Goal: Task Accomplishment & Management: Complete application form

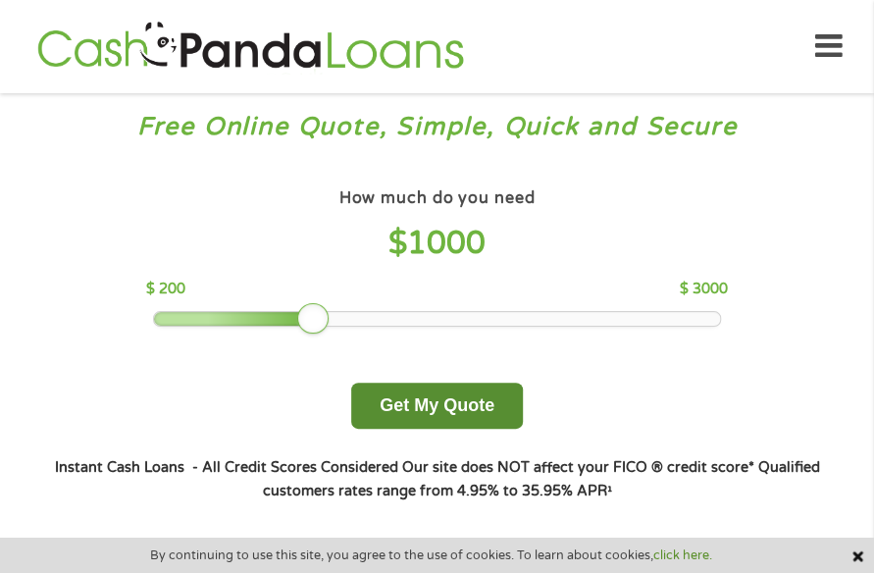
click at [423, 421] on button "Get My Quote" at bounding box center [437, 405] width 172 height 46
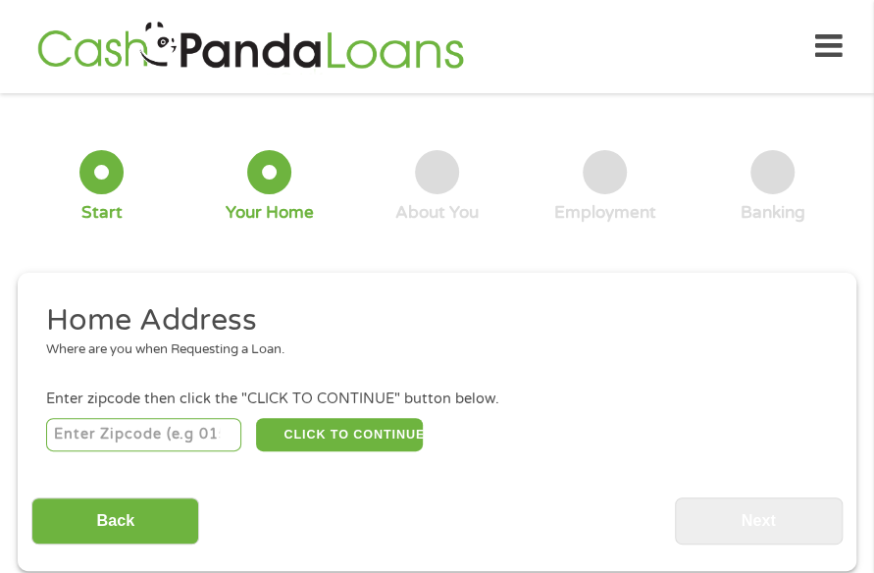
scroll to position [10, 0]
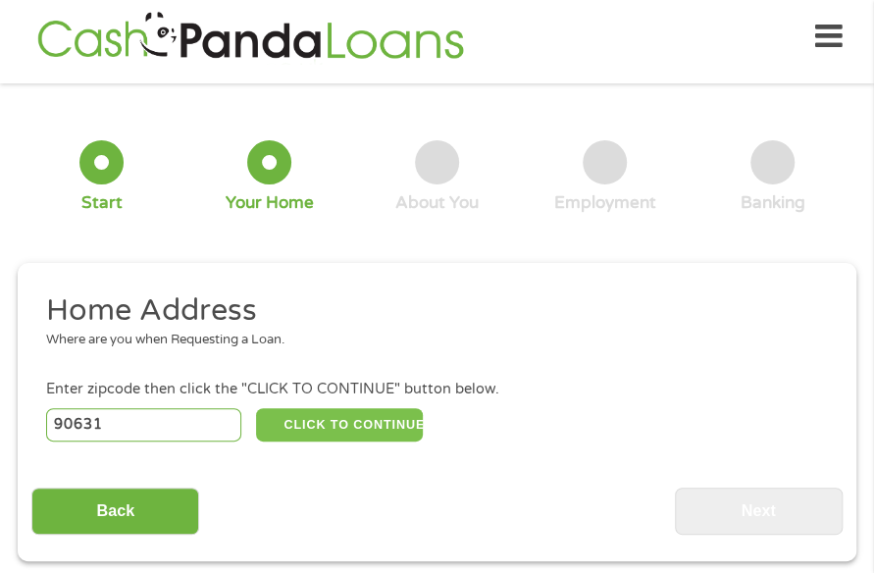
type input "90631"
click at [318, 433] on button "CLICK TO CONTINUE" at bounding box center [340, 424] width 168 height 33
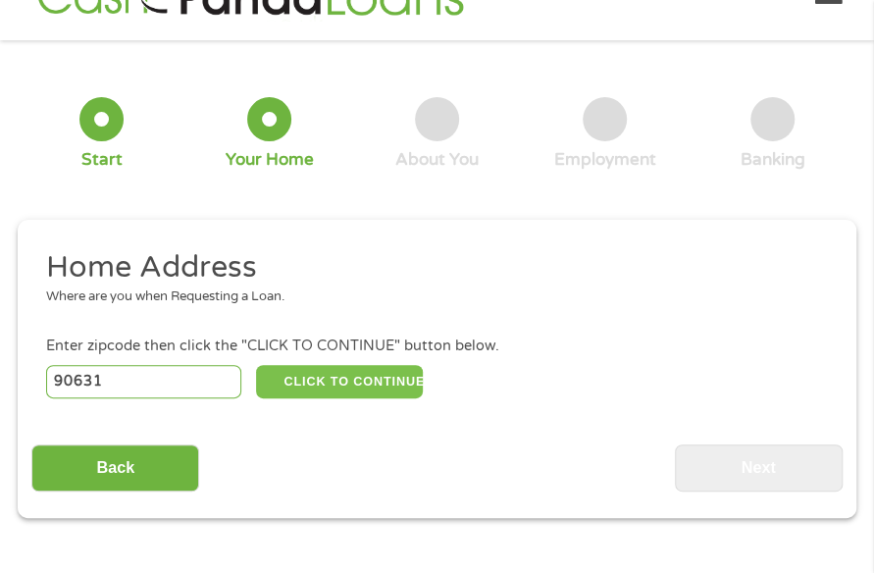
type input "90631"
type input "La Habra"
select select "[US_STATE]"
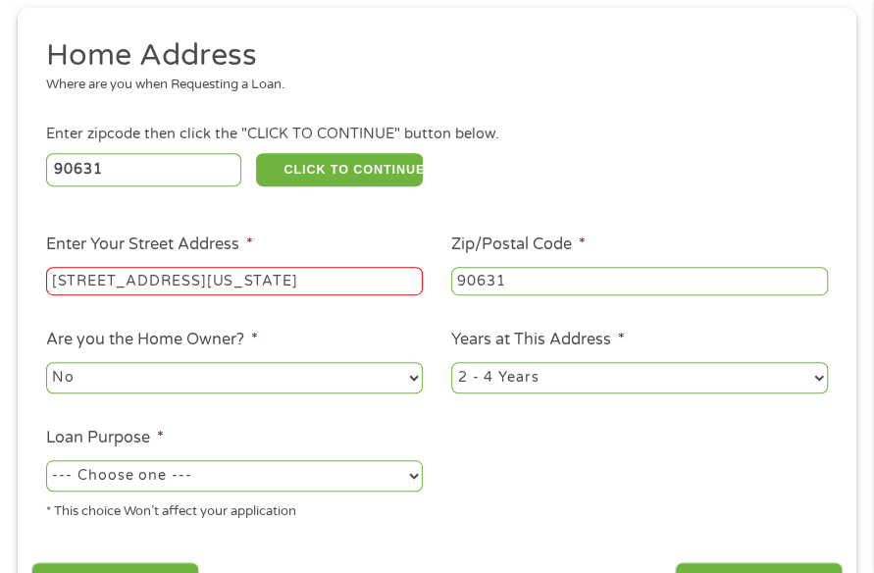
scroll to position [402, 0]
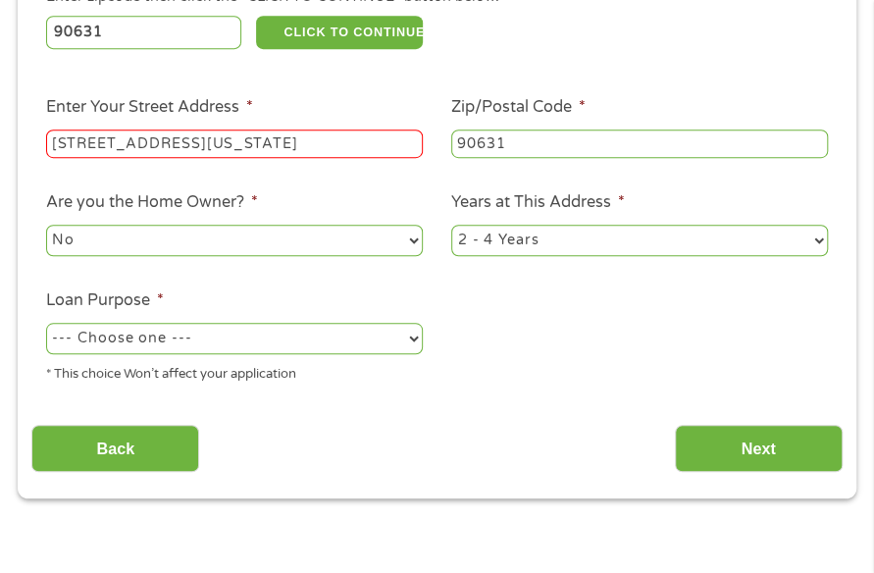
type input "[STREET_ADDRESS][US_STATE]"
click at [290, 336] on select "--- Choose one --- Pay Bills Debt Consolidation Home Improvement Major Purchase…" at bounding box center [234, 338] width 377 height 31
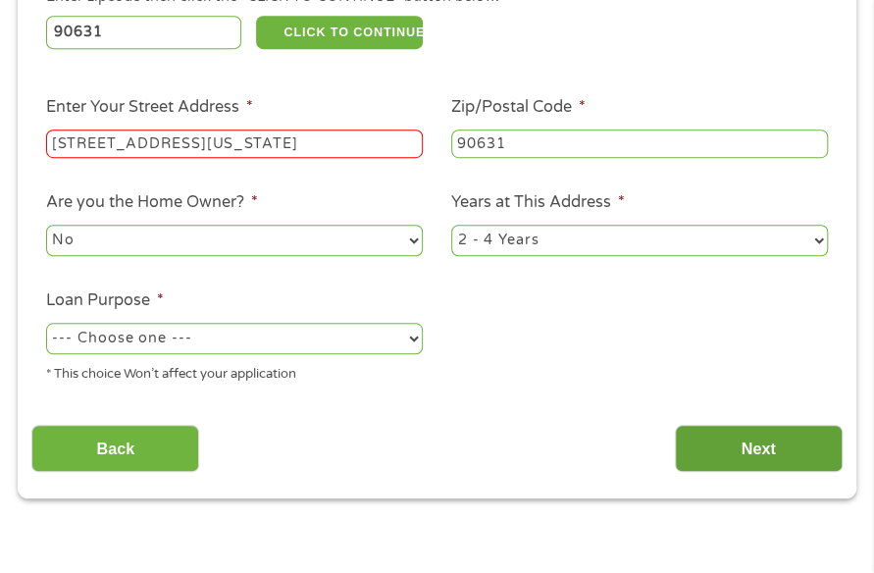
select select "other"
click at [711, 427] on input "Next" at bounding box center [759, 449] width 168 height 48
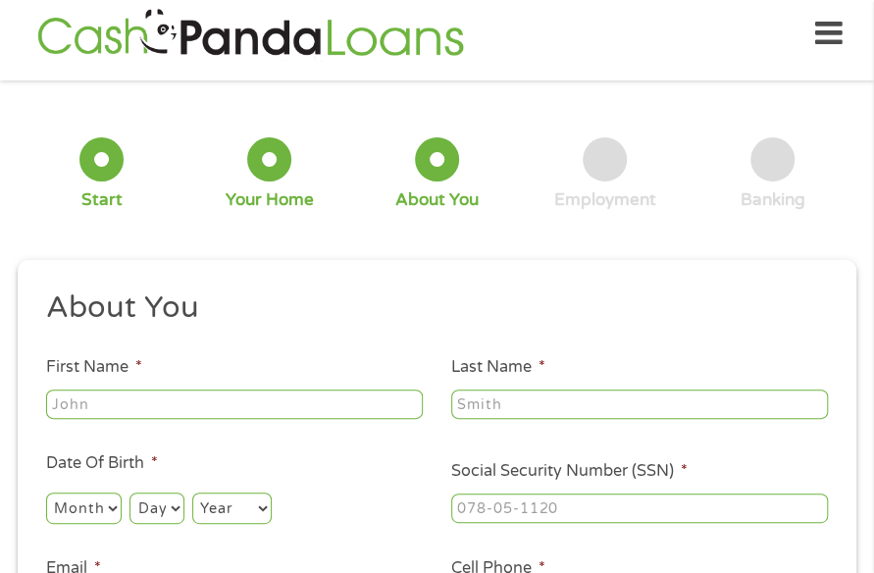
scroll to position [10, 0]
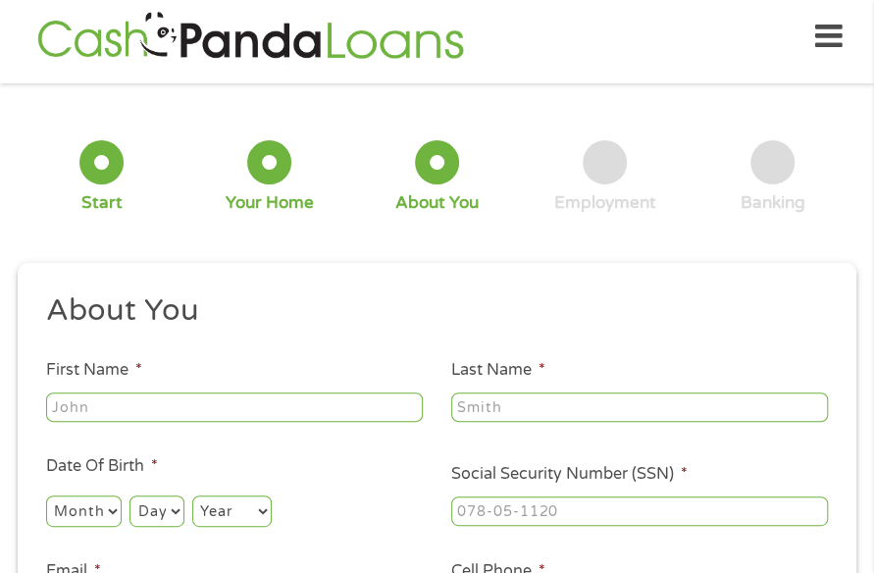
type input "Crystal"
type input "[PERSON_NAME]"
click at [68, 514] on select "Month 1 2 3 4 5 6 7 8 9 10 11 12" at bounding box center [84, 510] width 76 height 31
select select "2"
click at [46, 495] on select "Month 1 2 3 4 5 6 7 8 9 10 11 12" at bounding box center [84, 510] width 76 height 31
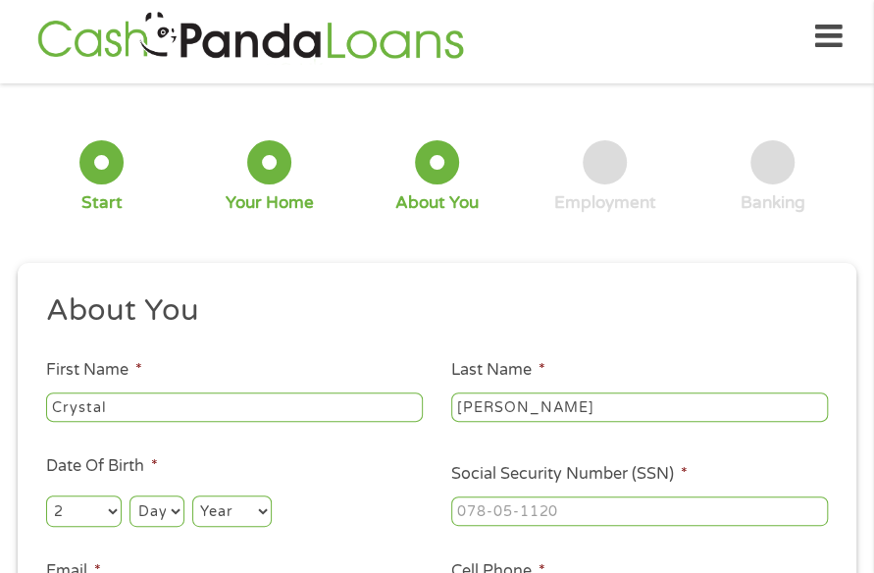
click at [161, 503] on select "Day 1 2 3 4 5 6 7 8 9 10 11 12 13 14 15 16 17 18 19 20 21 22 23 24 25 26 27 28 …" at bounding box center [156, 510] width 54 height 31
select select "28"
click at [248, 504] on select "Year [DATE] 2006 2005 2004 2003 2002 2001 2000 1999 1998 1997 1996 1995 1994 19…" at bounding box center [231, 510] width 79 height 31
select select "1968"
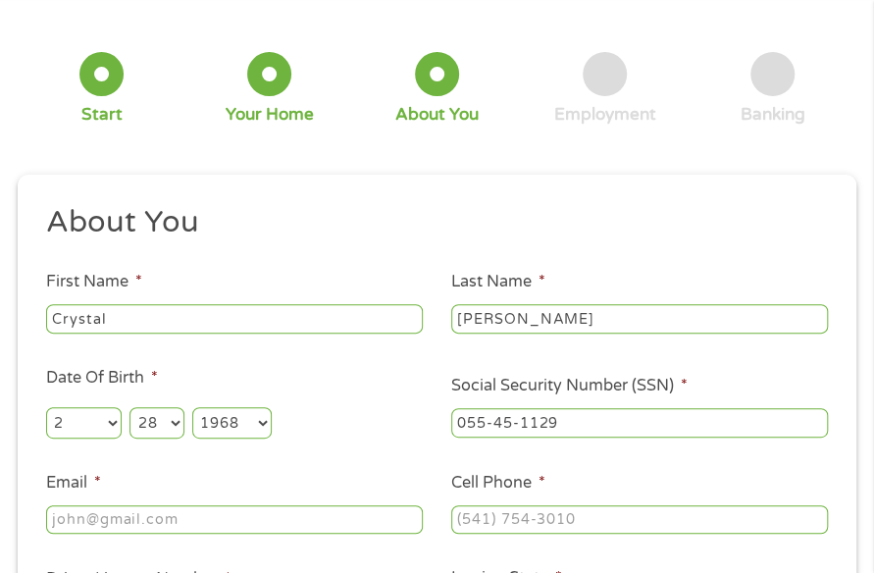
scroll to position [206, 0]
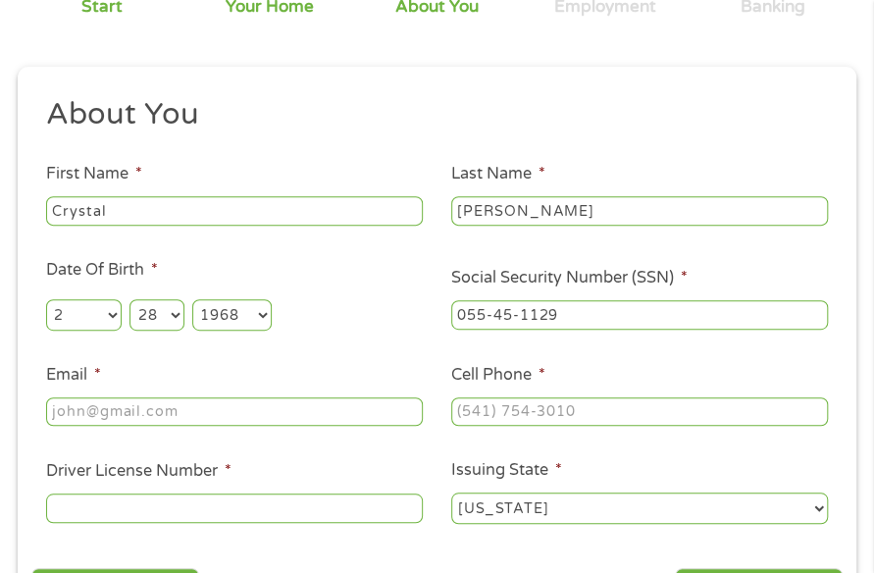
type input "055-45-1129"
type input "[EMAIL_ADDRESS][PERSON_NAME][DOMAIN_NAME]"
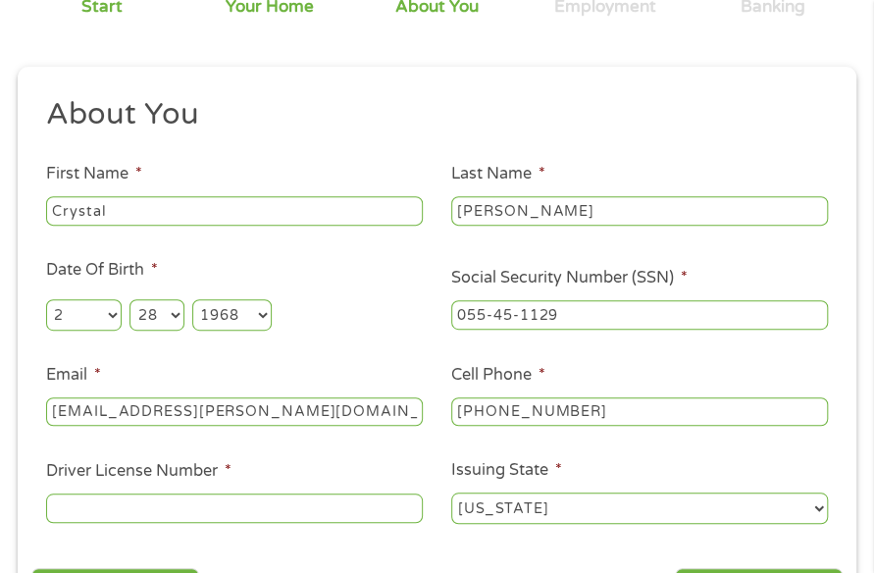
type input "[PHONE_NUMBER]"
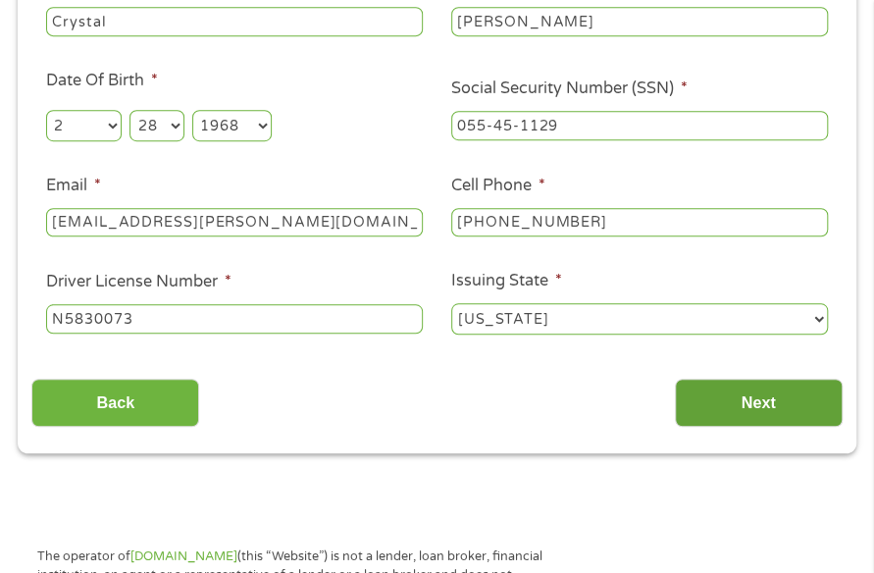
scroll to position [402, 0]
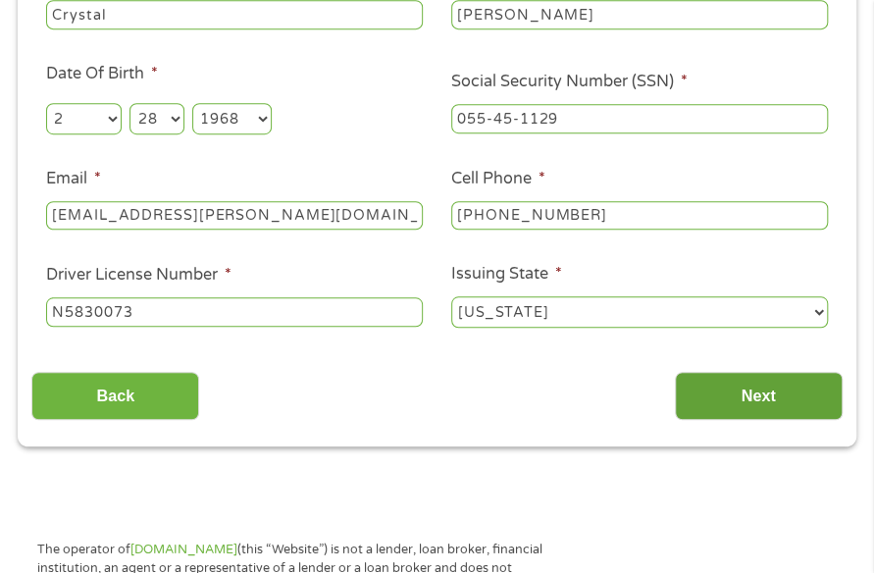
type input "N5830073"
click at [726, 408] on input "Next" at bounding box center [759, 396] width 168 height 48
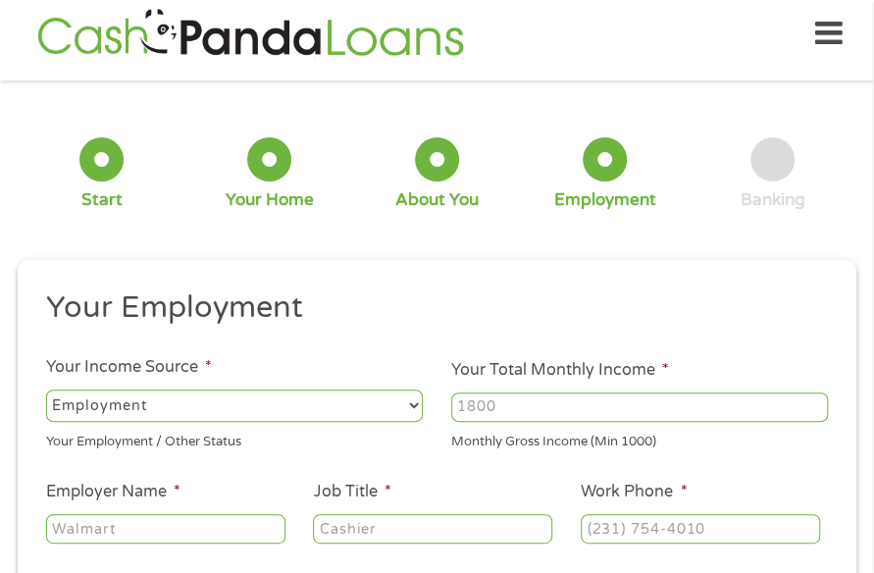
scroll to position [10, 0]
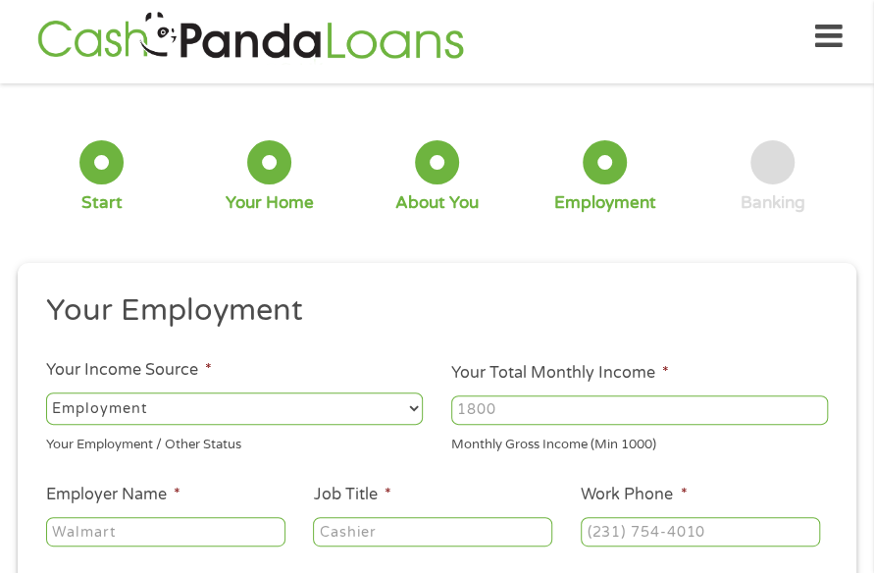
click at [583, 383] on li "Your Total Monthly Income * Monthly Gross Income (Min 1000)" at bounding box center [639, 407] width 405 height 93
click at [567, 403] on input "Your Total Monthly Income *" at bounding box center [639, 409] width 377 height 29
type input "4"
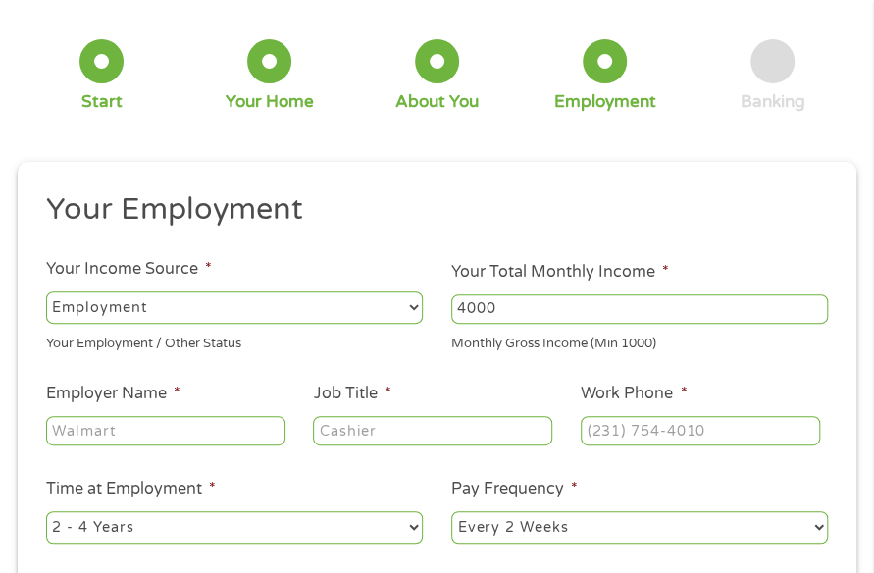
scroll to position [206, 0]
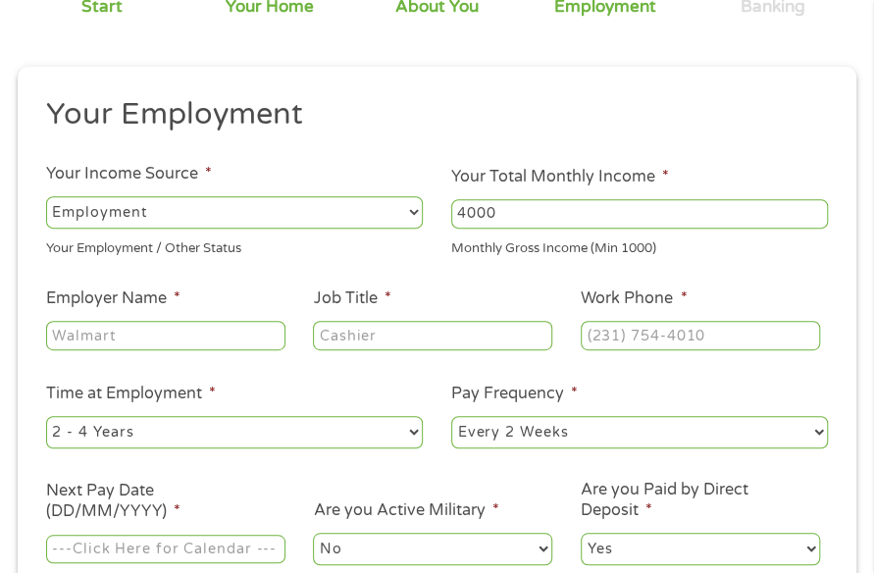
drag, startPoint x: 402, startPoint y: 208, endPoint x: 392, endPoint y: 207, distance: 9.9
click at [393, 207] on ul "Your Employment Your Income Source * --- Choose one --- Employment Self Employe…" at bounding box center [436, 338] width 810 height 487
type input "5"
type input "0"
type input "6000"
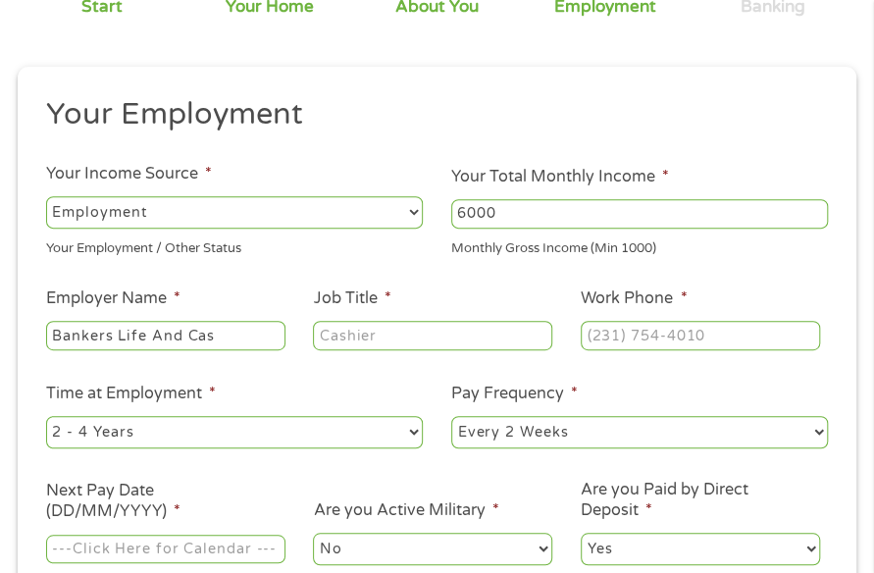
type input "Bankers Life And Cas"
click at [337, 328] on input "Job Title *" at bounding box center [432, 335] width 239 height 29
type input "m"
type input "Manager"
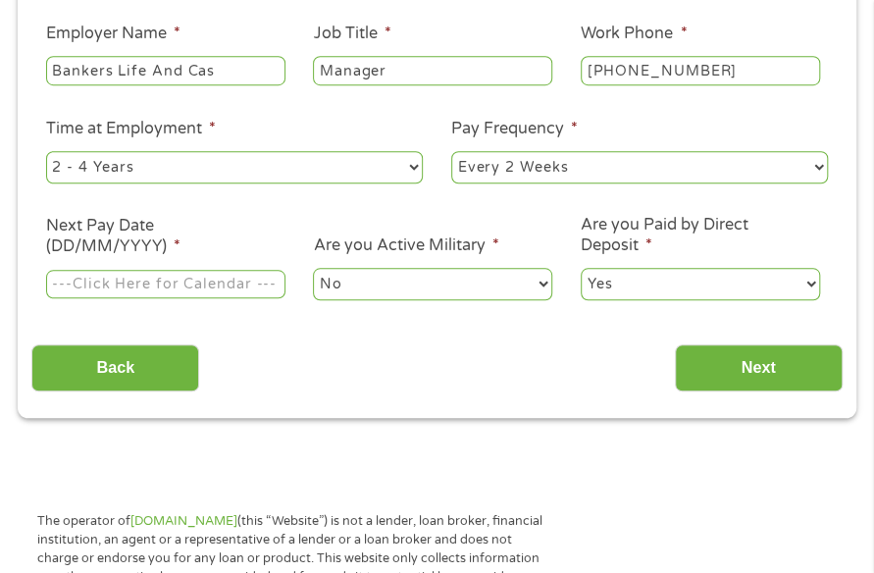
scroll to position [500, 0]
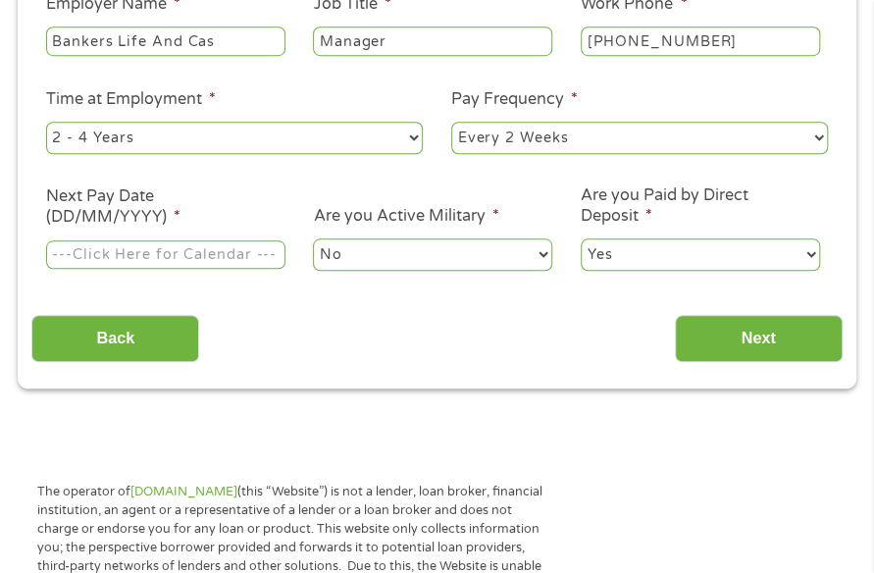
type input "[PHONE_NUMBER]"
drag, startPoint x: 174, startPoint y: 228, endPoint x: 169, endPoint y: 249, distance: 21.2
click at [173, 230] on li "Next Pay Date (DD/MM/YYYY) *" at bounding box center [165, 229] width 268 height 86
click at [169, 250] on input "Next Pay Date (DD/MM/YYYY) *" at bounding box center [165, 254] width 239 height 29
click at [211, 262] on input "Next Pay Date (DD/MM/YYYY) *" at bounding box center [165, 254] width 239 height 29
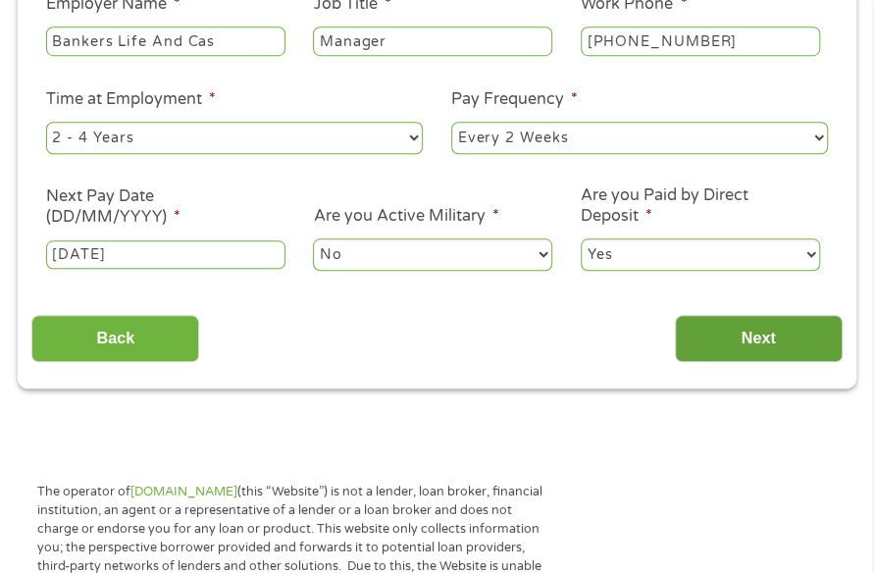
type input "[DATE]"
click at [717, 332] on input "Next" at bounding box center [759, 339] width 168 height 48
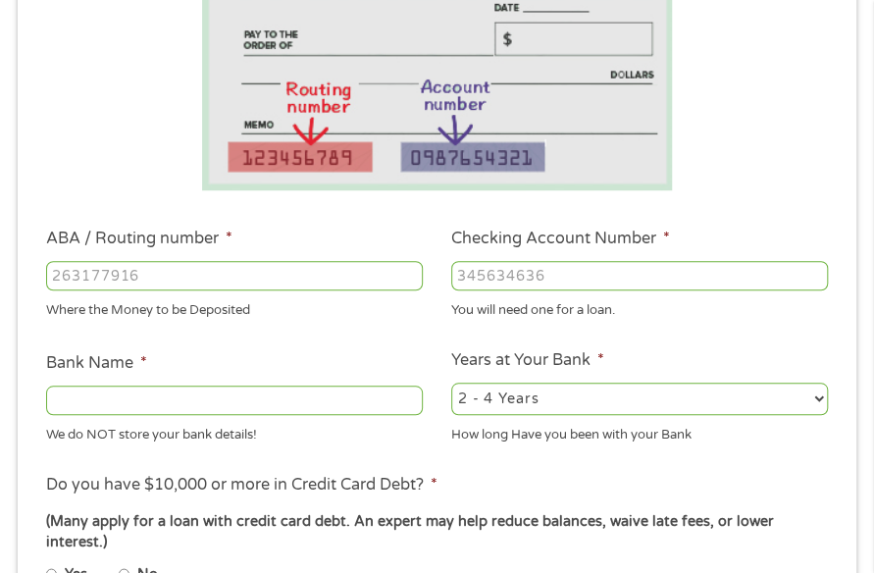
scroll to position [402, 0]
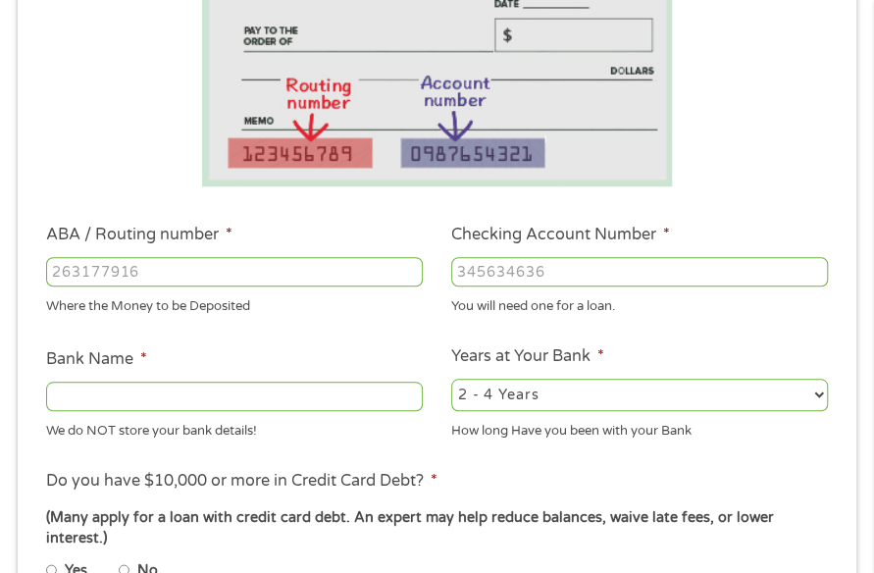
type input "054000030"
type input "3823833402"
click at [335, 284] on input "054000030" at bounding box center [234, 271] width 377 height 29
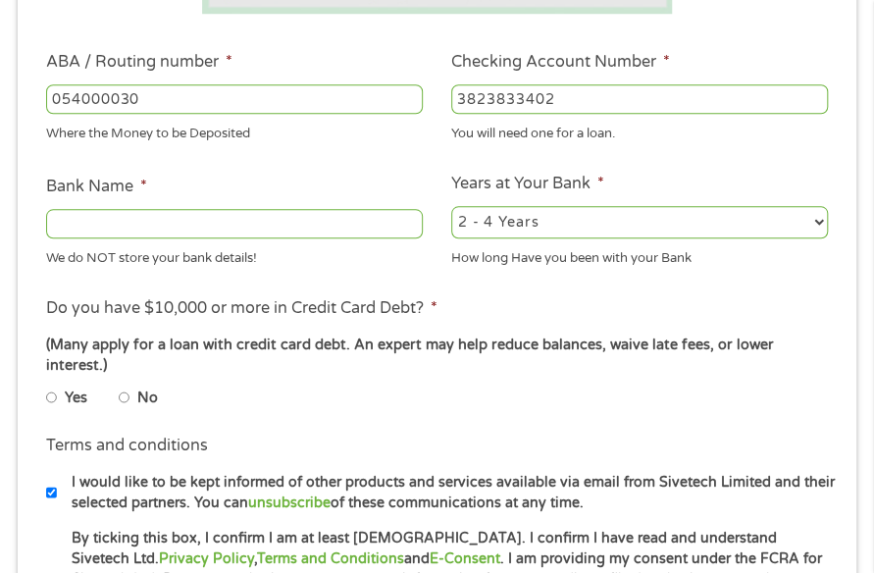
type input "PNC BANK NA"
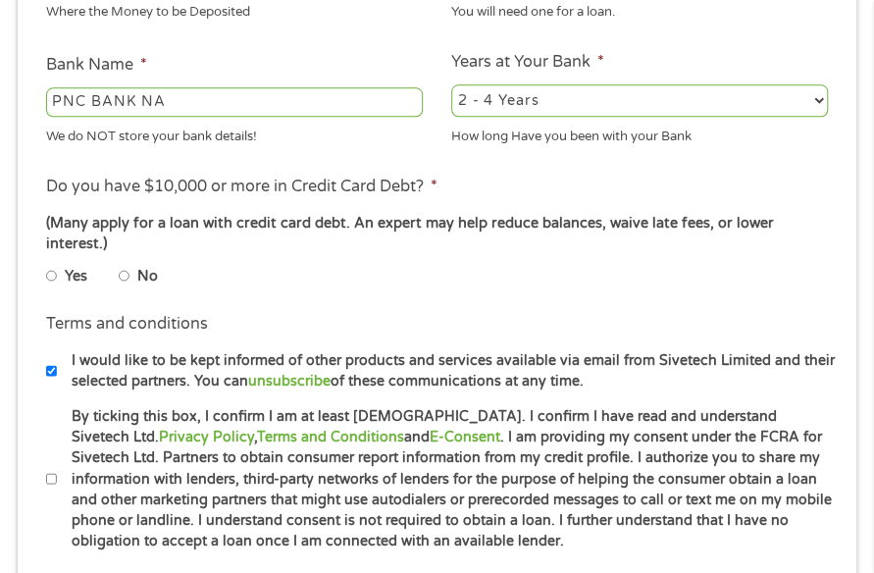
type input "054000030"
click at [124, 282] on input "No" at bounding box center [125, 276] width 12 height 24
radio input "true"
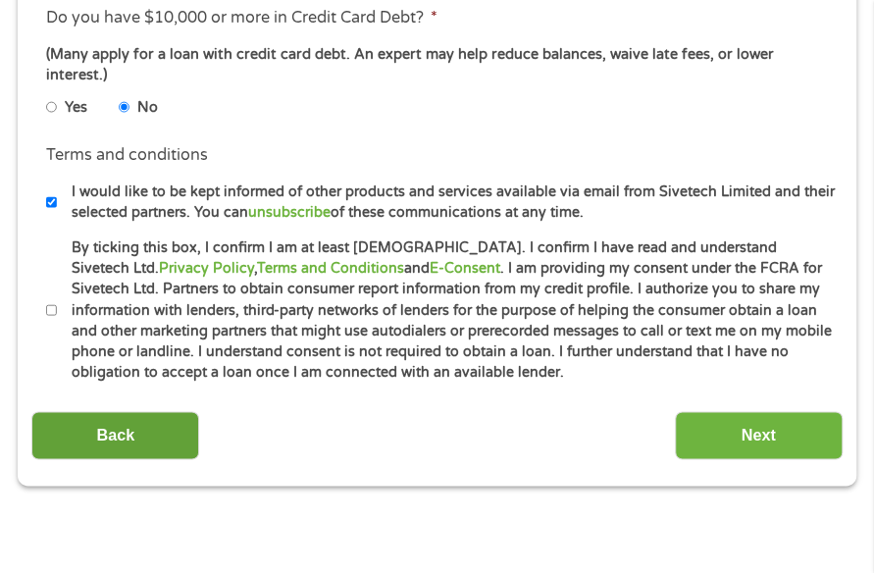
scroll to position [990, 0]
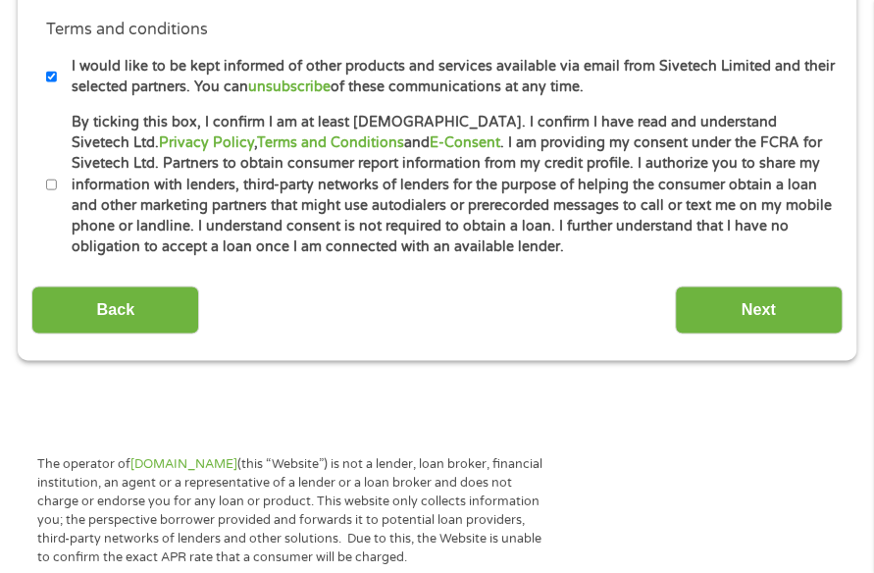
click at [202, 238] on label "By ticking this box, I confirm I am at least [DEMOGRAPHIC_DATA]. I confirm I ha…" at bounding box center [447, 185] width 781 height 146
click at [58, 196] on input "By ticking this box, I confirm I am at least [DEMOGRAPHIC_DATA]. I confirm I ha…" at bounding box center [52, 185] width 12 height 24
checkbox input "true"
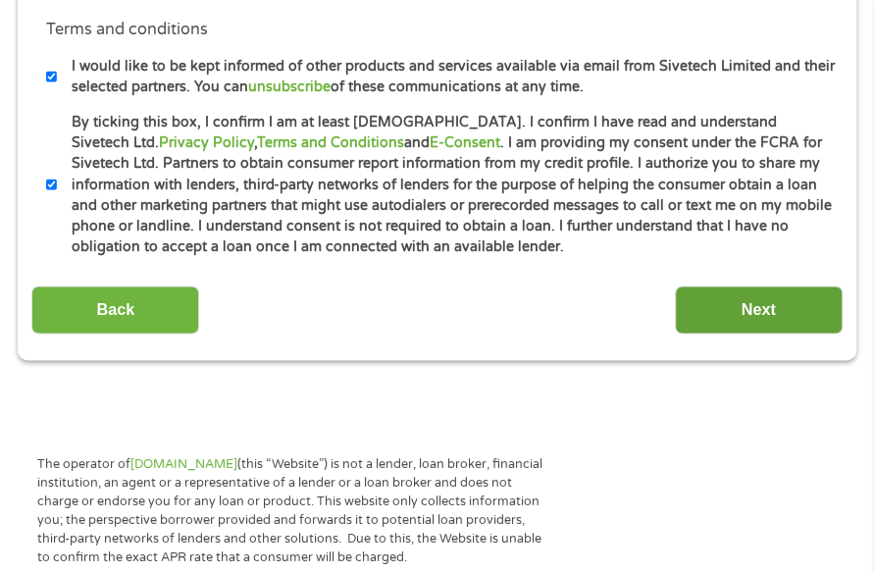
click at [714, 319] on input "Next" at bounding box center [759, 309] width 168 height 48
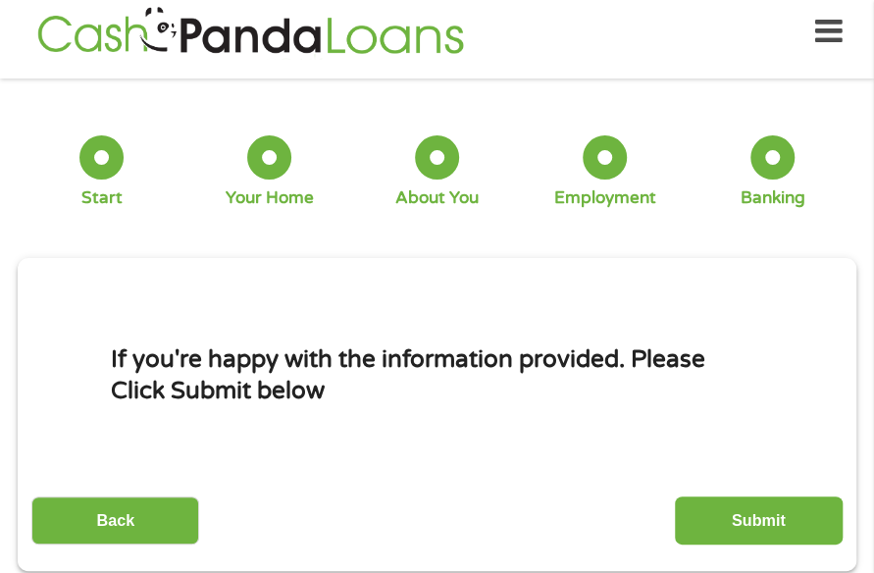
scroll to position [10, 0]
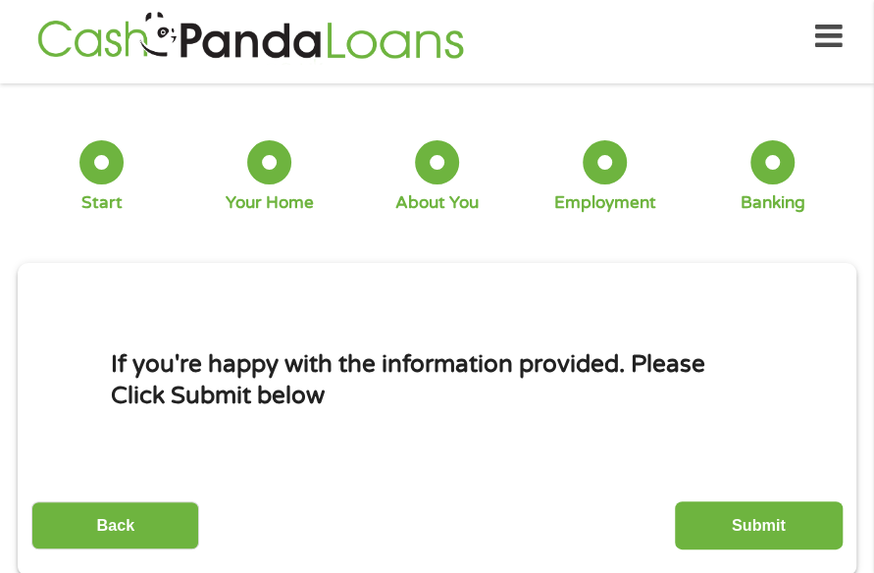
click at [704, 505] on input "Submit" at bounding box center [759, 525] width 168 height 48
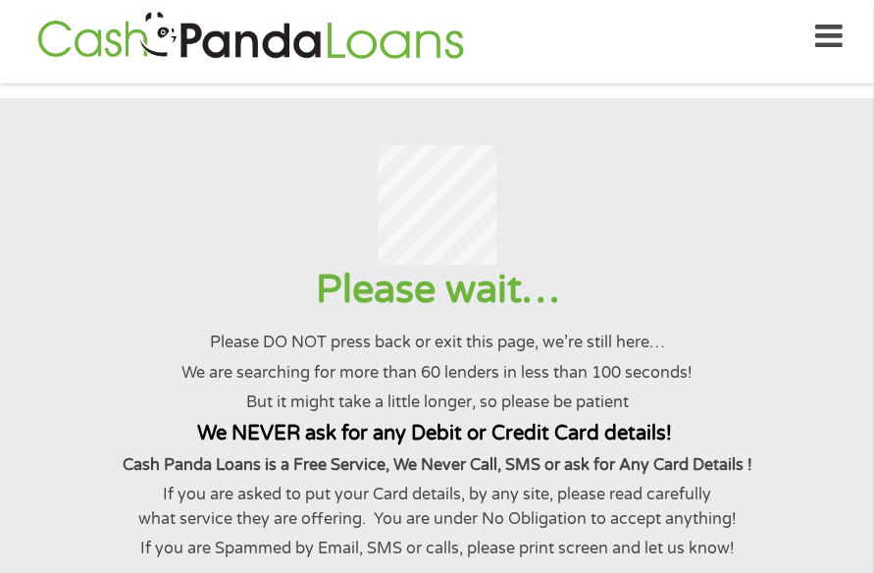
scroll to position [0, 0]
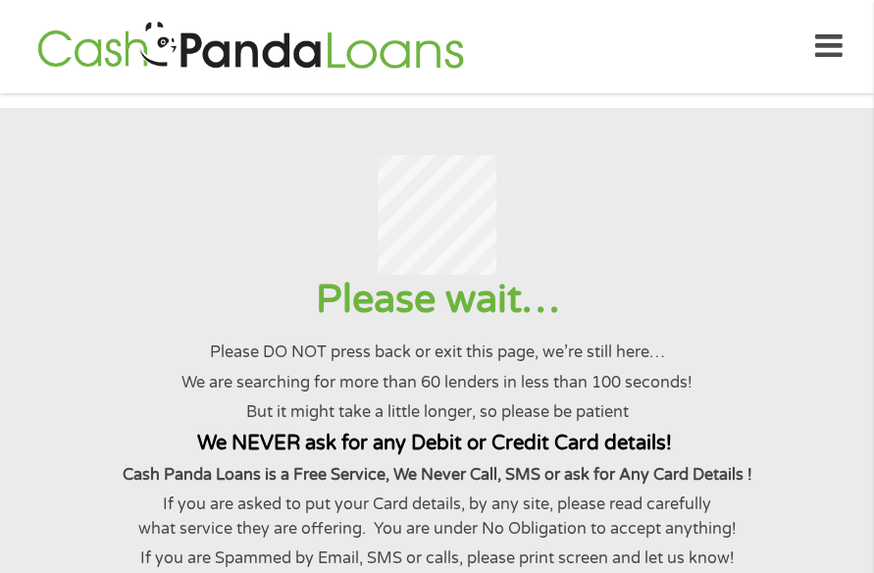
click at [1, 119] on section "Please wait… Please DO NOT press back or exit this page, we’re still here… We a…" at bounding box center [437, 439] width 874 height 662
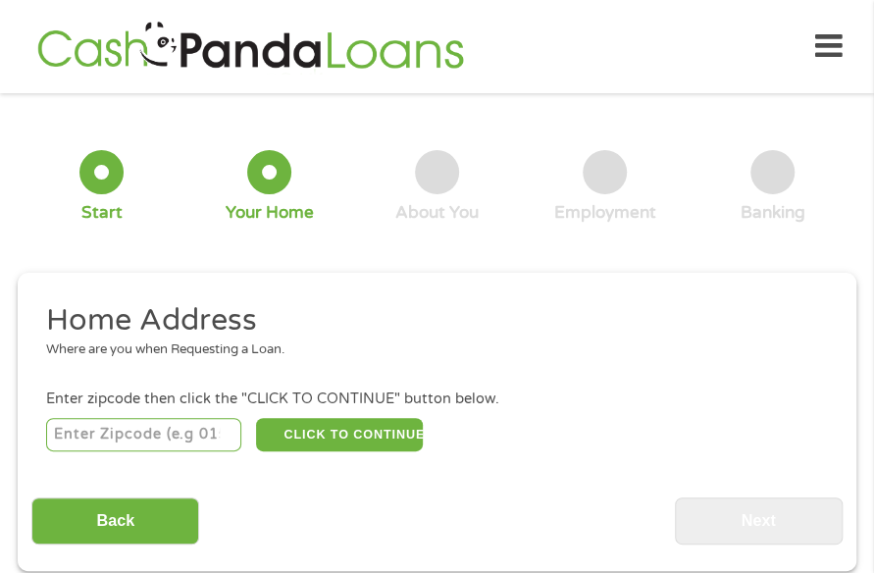
scroll to position [10, 0]
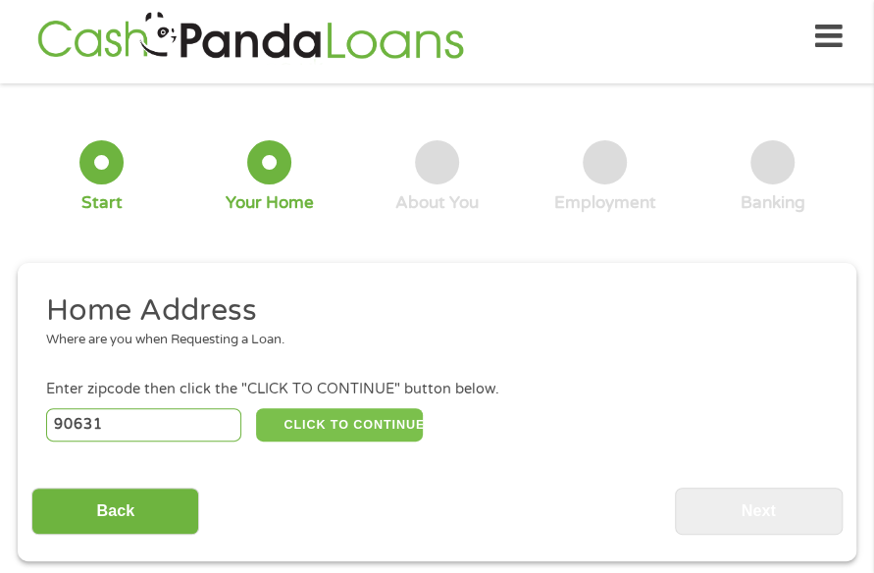
type input "90631"
click at [314, 423] on button "CLICK TO CONTINUE" at bounding box center [340, 424] width 168 height 33
type input "90631"
type input "La Habra"
select select "[US_STATE]"
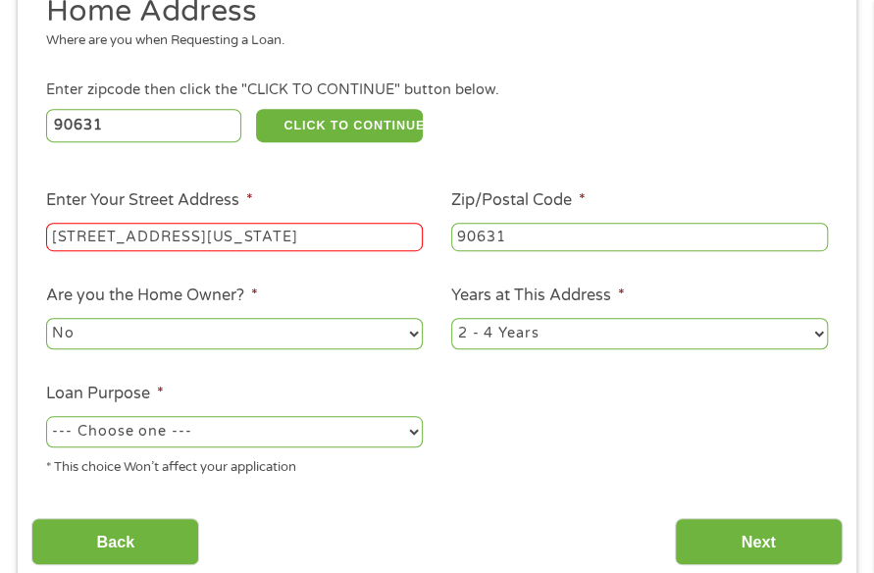
scroll to position [402, 0]
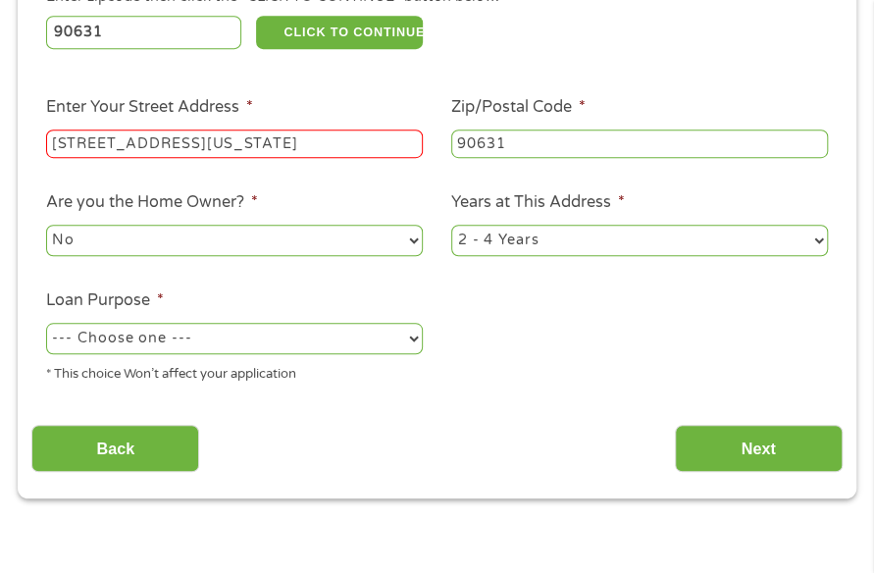
type input "[STREET_ADDRESS][US_STATE]"
click at [337, 338] on select "--- Choose one --- Pay Bills Debt Consolidation Home Improvement Major Purchase…" at bounding box center [234, 338] width 377 height 31
select select "other"
click at [46, 324] on select "--- Choose one --- Pay Bills Debt Consolidation Home Improvement Major Purchase…" at bounding box center [234, 338] width 377 height 31
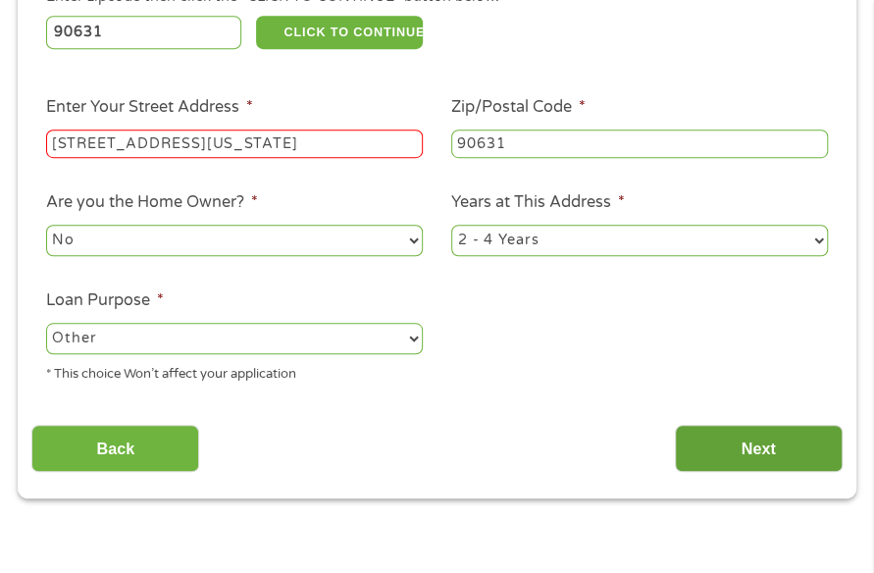
click at [724, 458] on input "Next" at bounding box center [759, 449] width 168 height 48
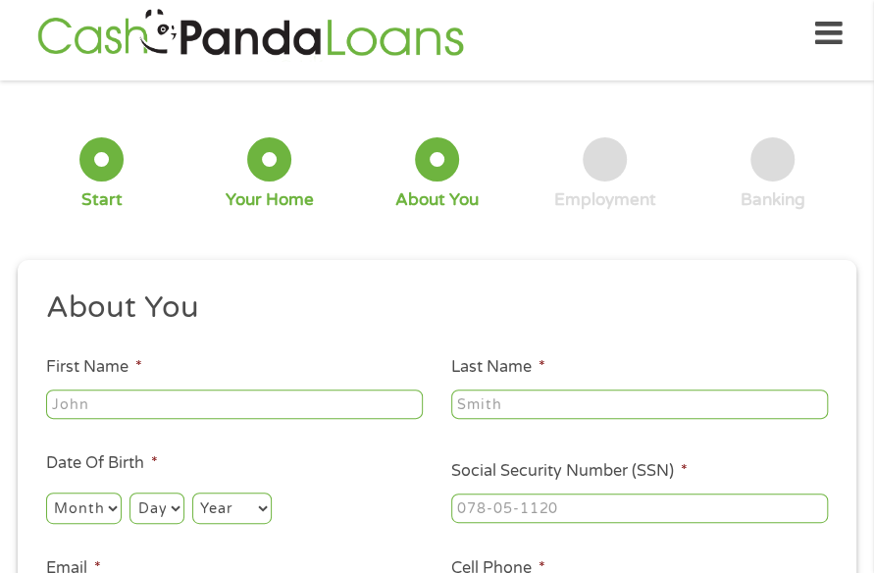
scroll to position [10, 0]
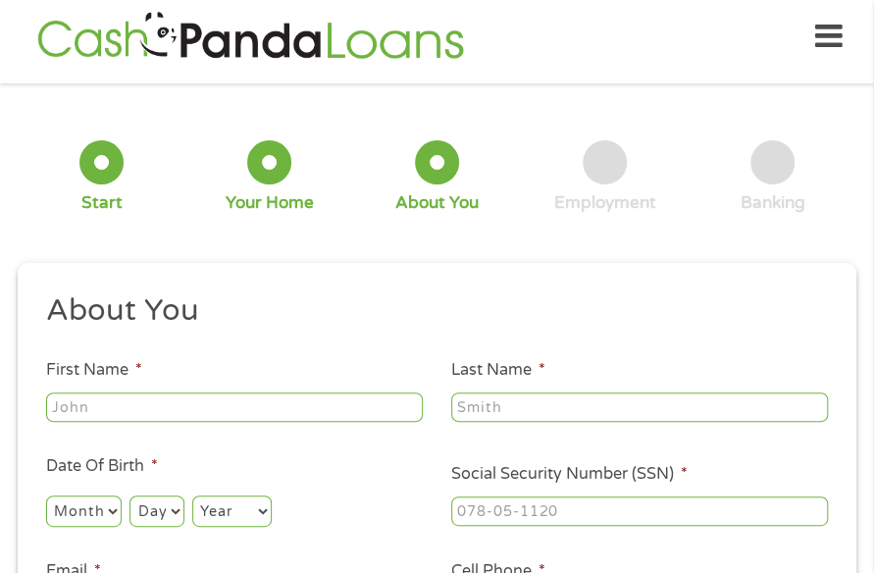
type input "Crystal"
type input "[PERSON_NAME]"
click at [92, 511] on select "Month 1 2 3 4 5 6 7 8 9 10 11 12" at bounding box center [84, 510] width 76 height 31
select select "2"
click at [46, 495] on select "Month 1 2 3 4 5 6 7 8 9 10 11 12" at bounding box center [84, 510] width 76 height 31
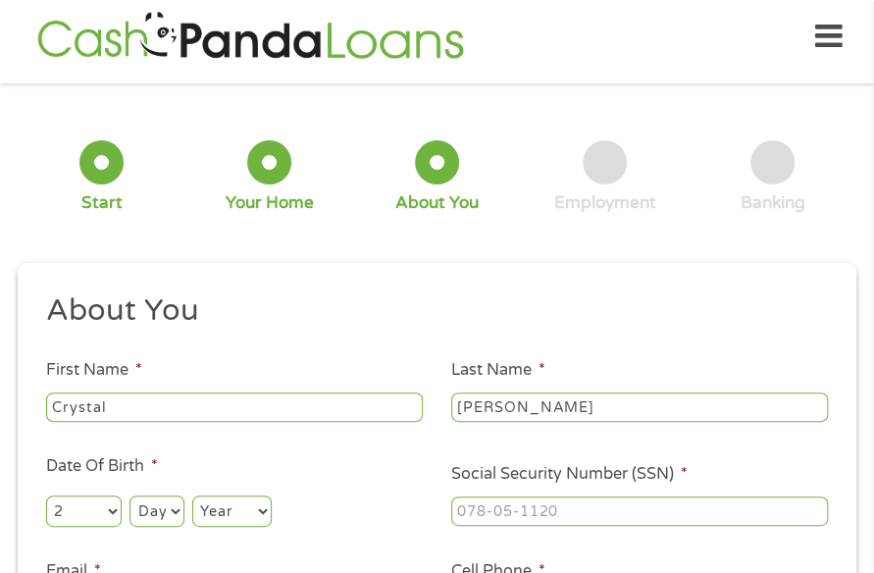
click at [153, 515] on select "Day 1 2 3 4 5 6 7 8 9 10 11 12 13 14 15 16 17 18 19 20 21 22 23 24 25 26 27 28 …" at bounding box center [156, 510] width 54 height 31
select select "28"
click at [129, 495] on select "Day 1 2 3 4 5 6 7 8 9 10 11 12 13 14 15 16 17 18 19 20 21 22 23 24 25 26 27 28 …" at bounding box center [156, 510] width 54 height 31
drag, startPoint x: 233, startPoint y: 513, endPoint x: 185, endPoint y: 446, distance: 82.2
click at [227, 510] on select "Year [DATE] 2006 2005 2004 2003 2002 2001 2000 1999 1998 1997 1996 1995 1994 19…" at bounding box center [231, 510] width 79 height 31
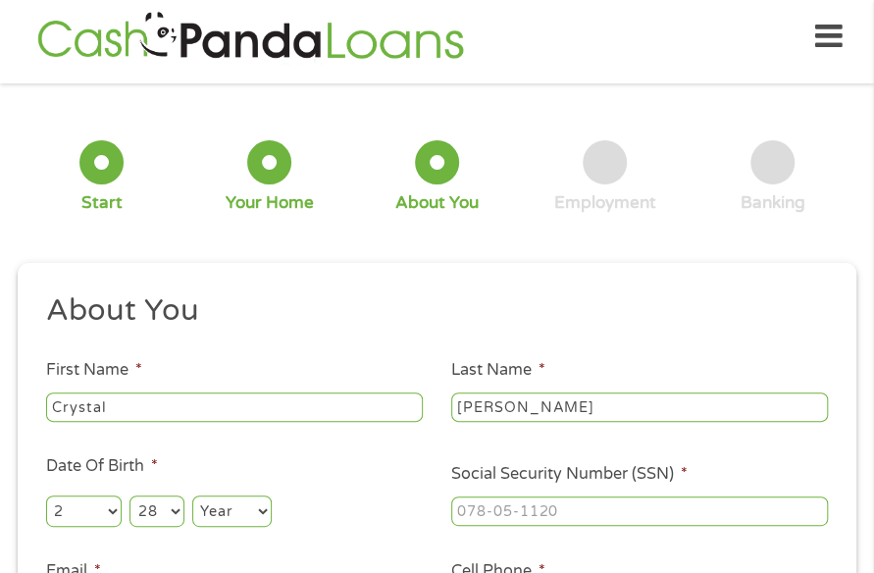
select select "1968"
click at [192, 495] on select "Year [DATE] 2006 2005 2004 2003 2002 2001 2000 1999 1998 1997 1996 1995 1994 19…" at bounding box center [231, 510] width 79 height 31
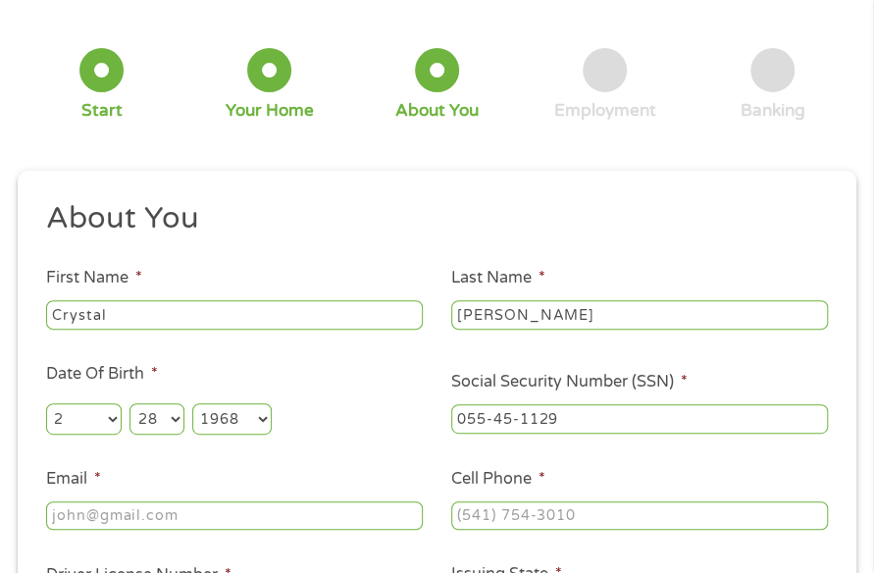
scroll to position [206, 0]
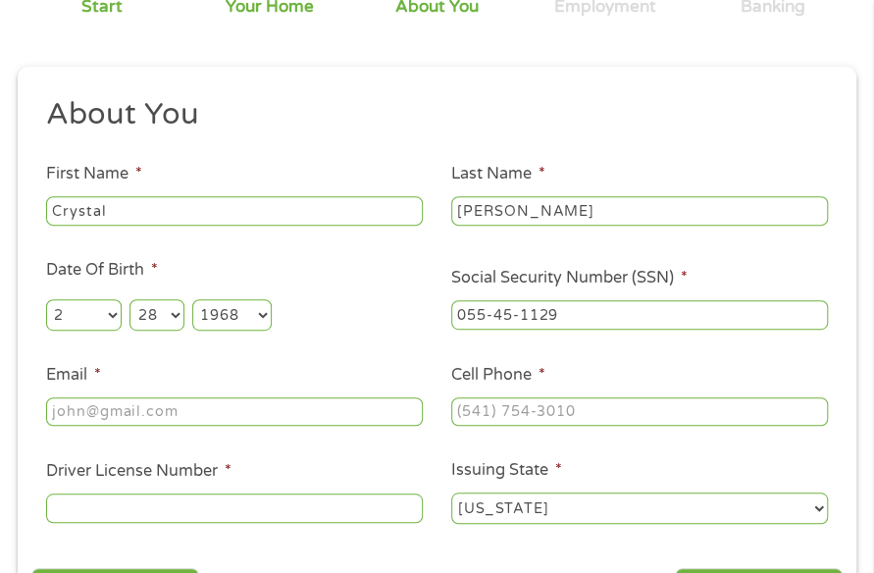
type input "055-45-1129"
type input "[EMAIL_ADDRESS][PERSON_NAME][DOMAIN_NAME]"
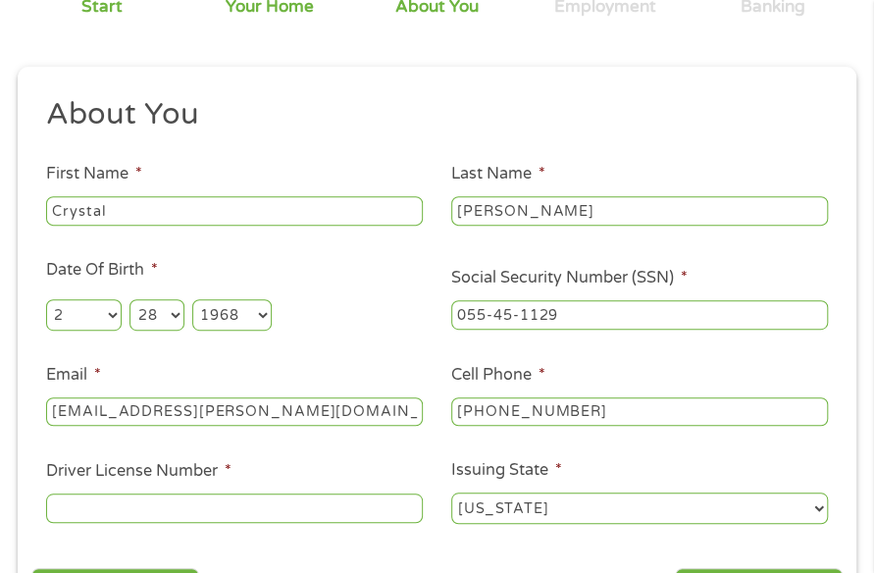
type input "[PHONE_NUMBER]"
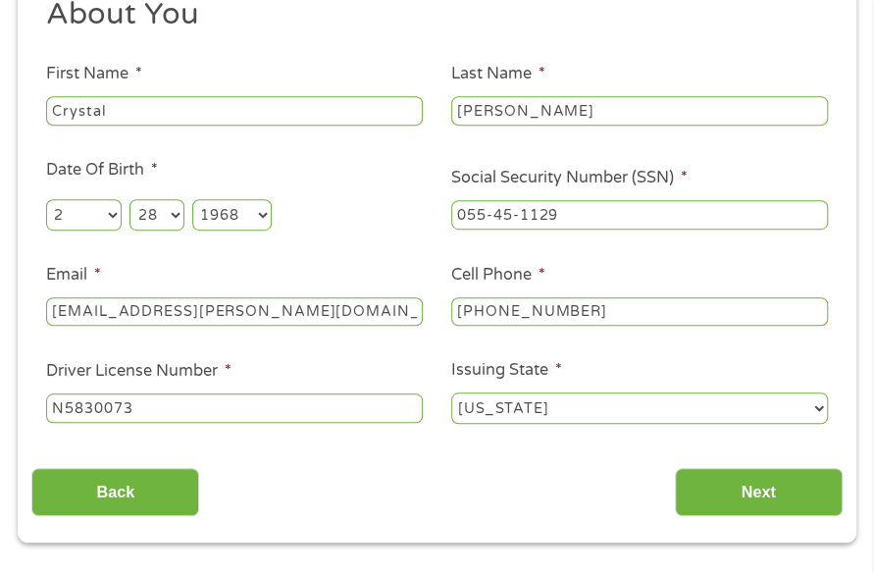
scroll to position [402, 0]
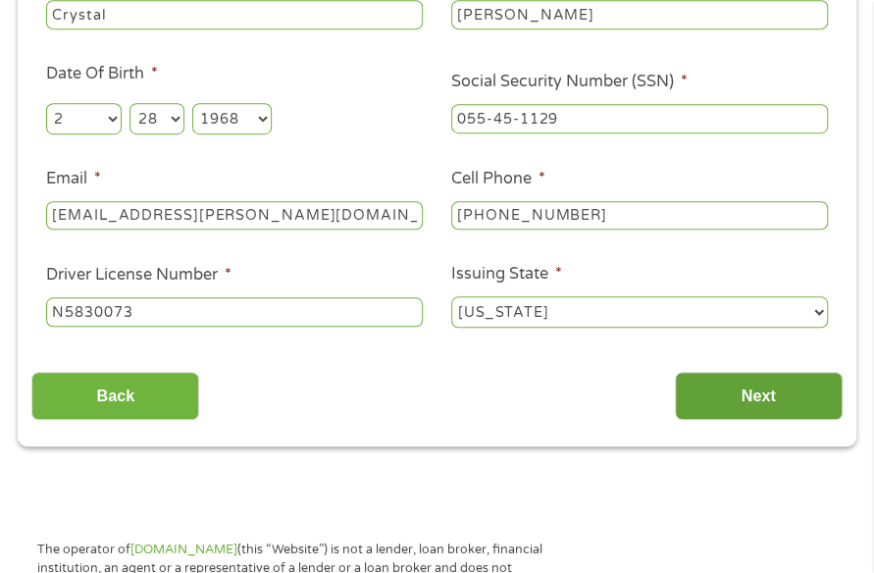
type input "N5830073"
click at [759, 378] on input "Next" at bounding box center [759, 396] width 168 height 48
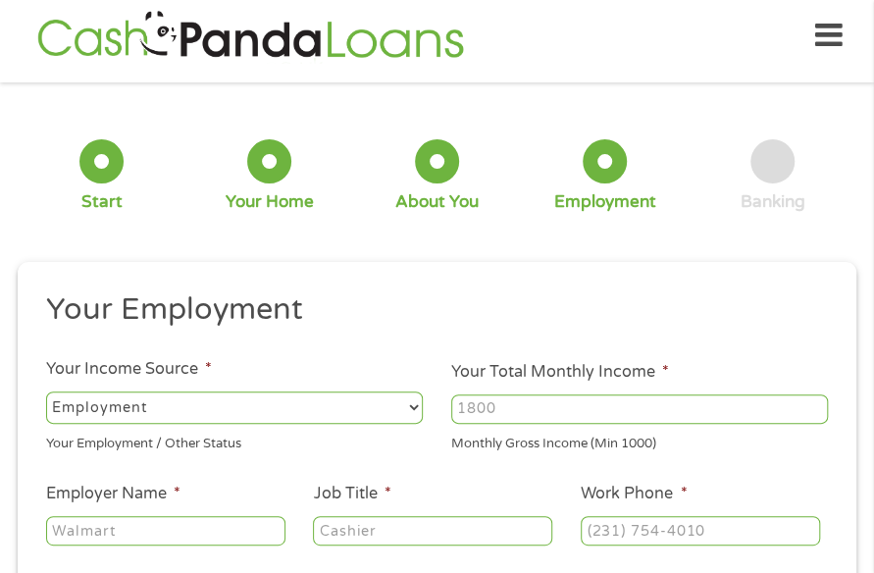
scroll to position [10, 0]
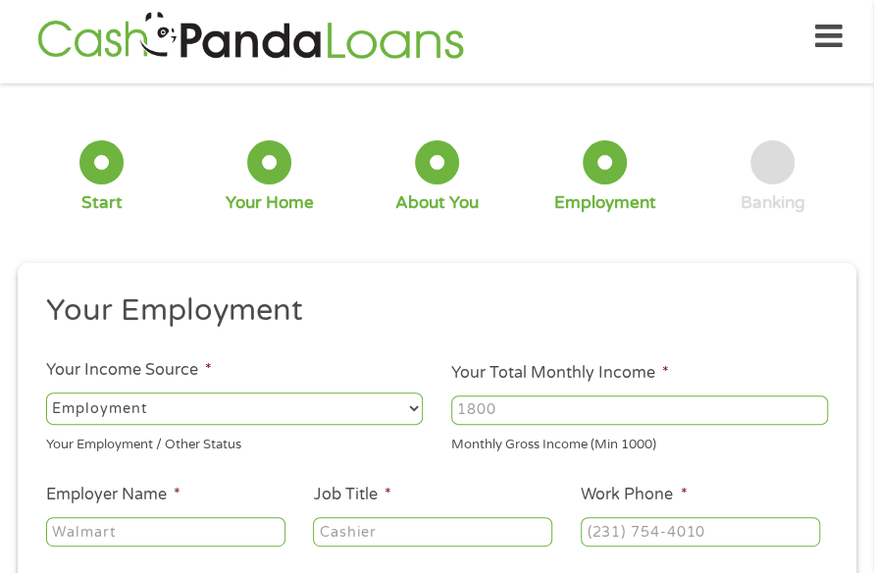
click at [475, 393] on div at bounding box center [639, 409] width 377 height 36
click at [486, 409] on input "Your Total Monthly Income *" at bounding box center [639, 409] width 377 height 29
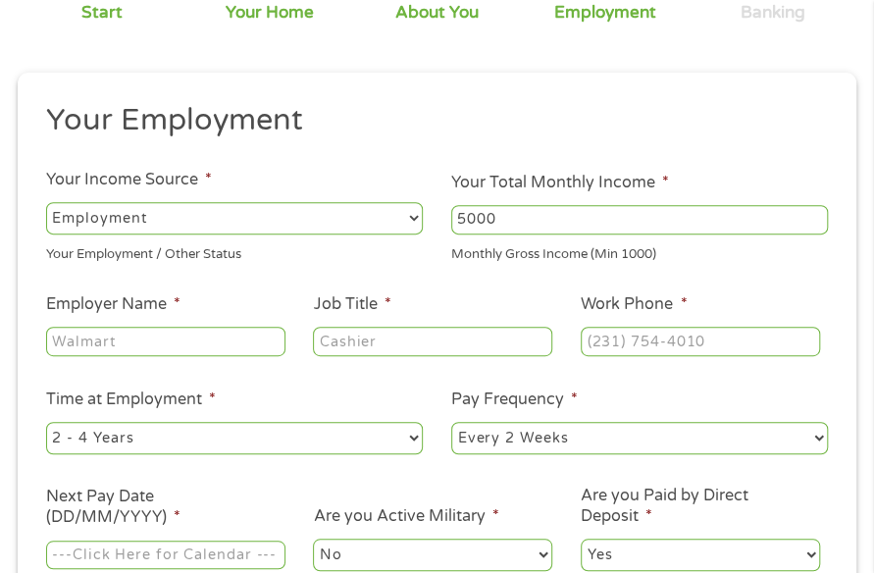
scroll to position [206, 0]
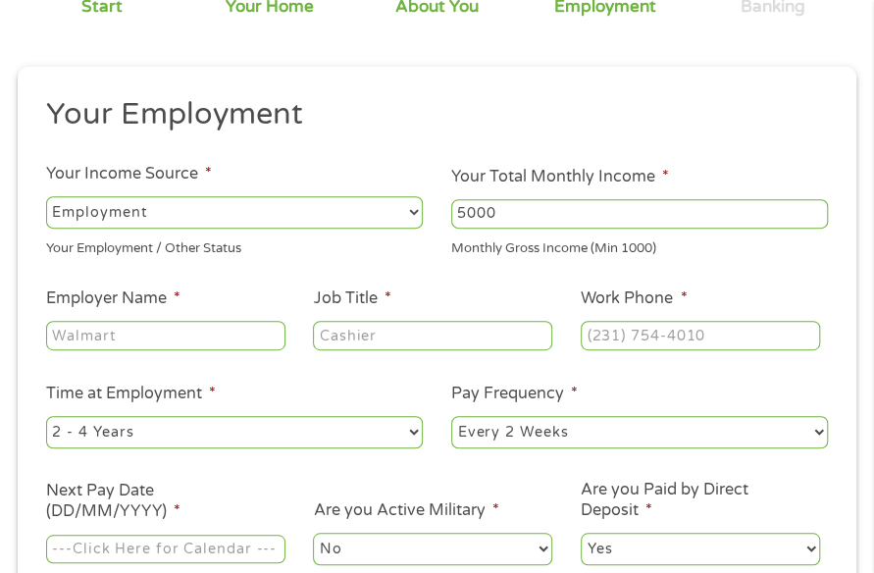
type input "5000"
type input "Bankers Life And Cas"
click at [379, 342] on input "Job Title *" at bounding box center [432, 335] width 239 height 29
type input "Manager"
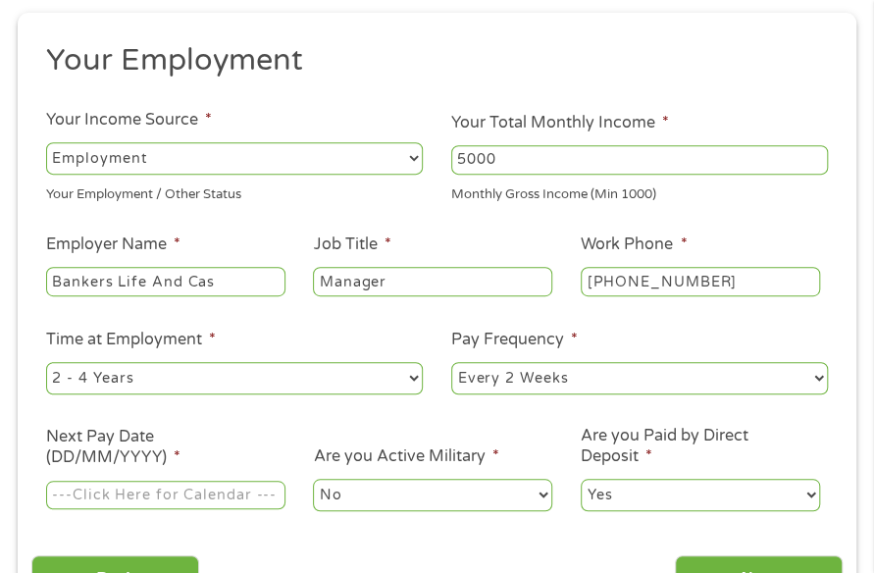
scroll to position [304, 0]
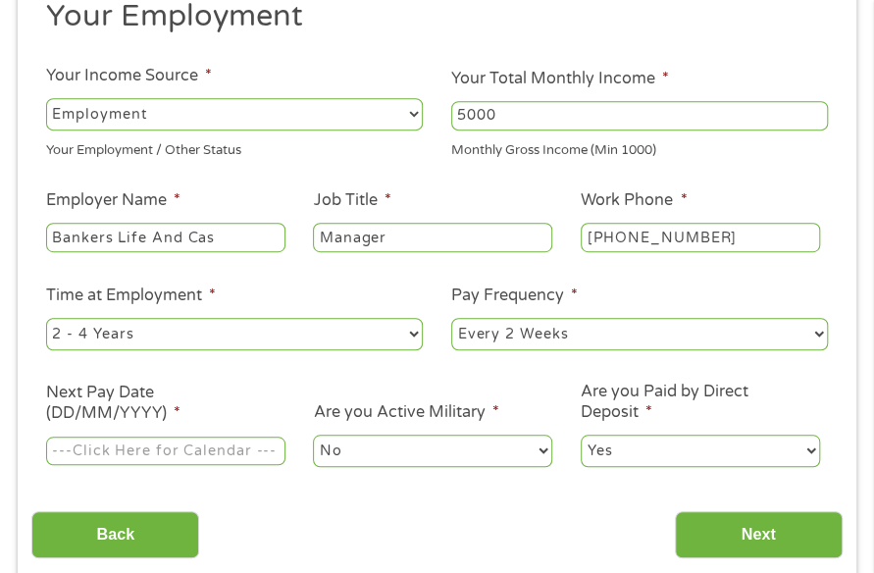
type input "[PHONE_NUMBER]"
click at [135, 444] on input "Next Pay Date (DD/MM/YYYY) *" at bounding box center [165, 450] width 239 height 29
click at [185, 454] on input "Next Pay Date (DD/MM/YYYY) *" at bounding box center [165, 450] width 239 height 29
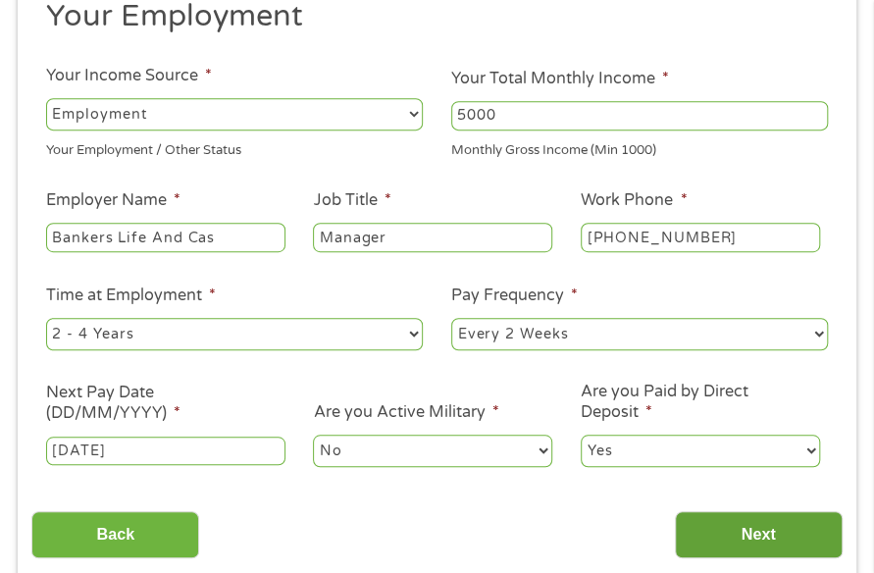
type input "[DATE]"
click at [690, 524] on input "Next" at bounding box center [759, 535] width 168 height 48
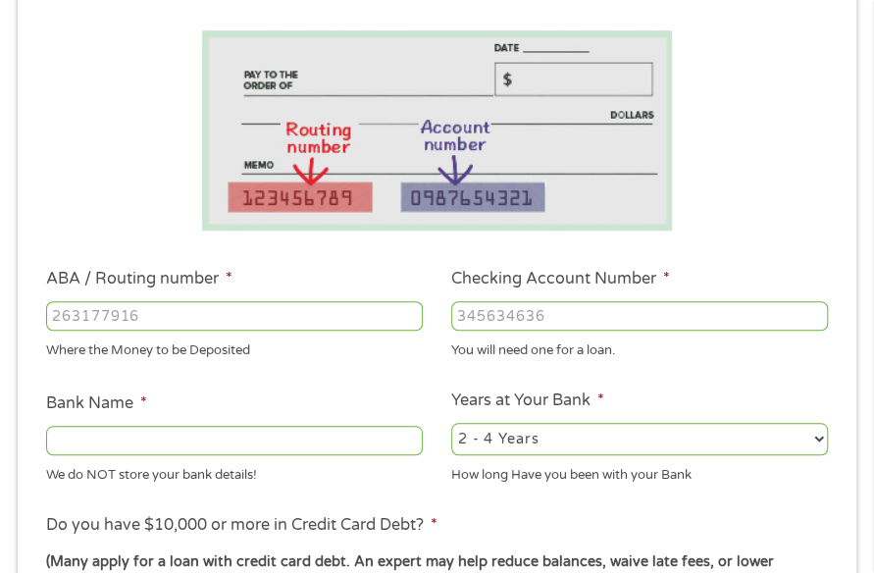
scroll to position [402, 0]
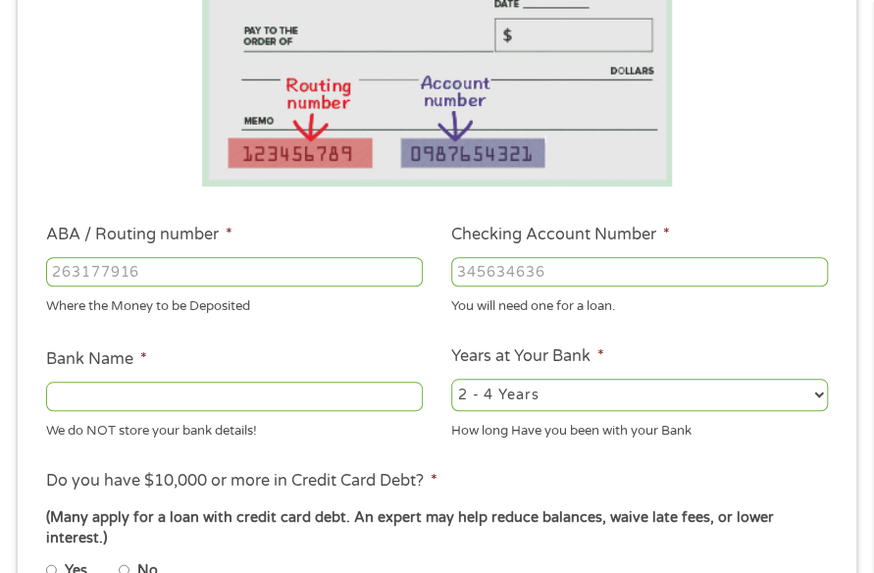
type input "071921891"
click at [277, 266] on input "071921891" at bounding box center [234, 271] width 377 height 29
type input "PNC BANK NA"
type input "071921891"
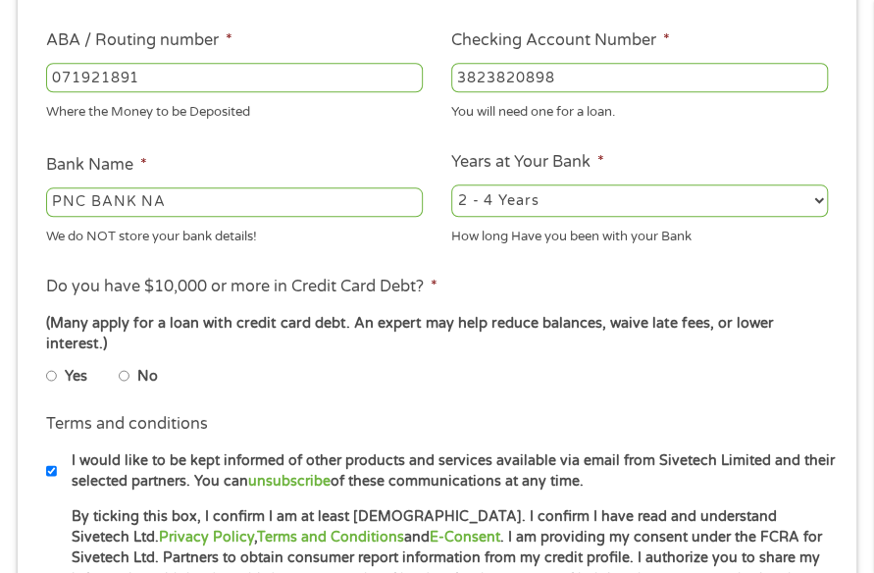
scroll to position [598, 0]
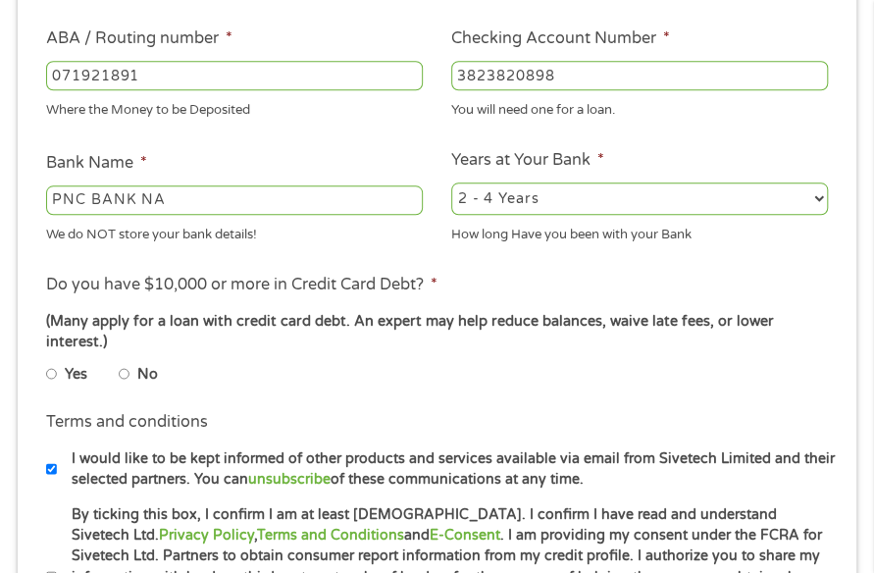
type input "3823820898"
click at [124, 378] on input "No" at bounding box center [125, 374] width 12 height 24
radio input "true"
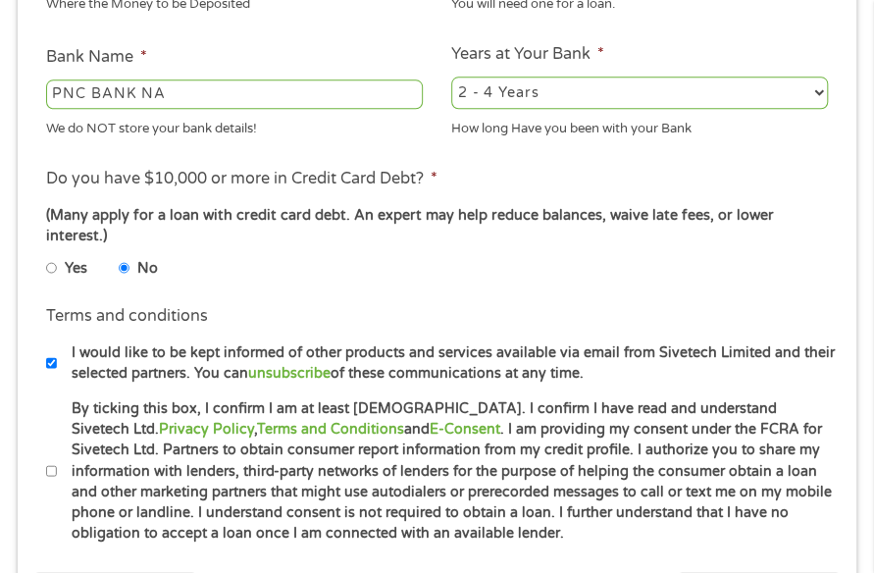
scroll to position [794, 0]
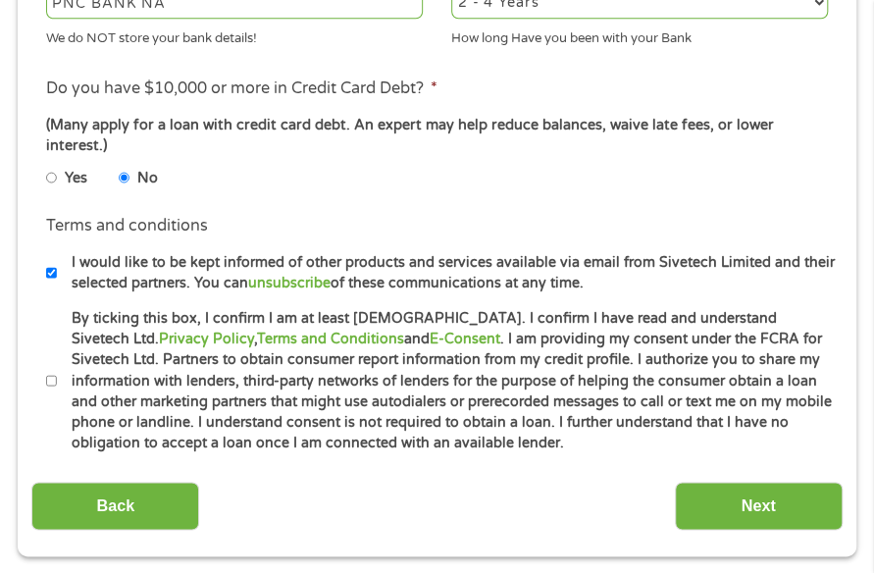
click at [173, 464] on div "Bank Information Where do you want the funds deposited? ABA / Routing number * …" at bounding box center [436, 18] width 810 height 1023
drag, startPoint x: 431, startPoint y: 395, endPoint x: 447, endPoint y: 403, distance: 17.5
click at [431, 395] on label "By ticking this box, I confirm I am at least [DEMOGRAPHIC_DATA]. I confirm I ha…" at bounding box center [447, 381] width 781 height 146
click at [58, 392] on input "By ticking this box, I confirm I am at least [DEMOGRAPHIC_DATA]. I confirm I ha…" at bounding box center [52, 381] width 12 height 24
checkbox input "true"
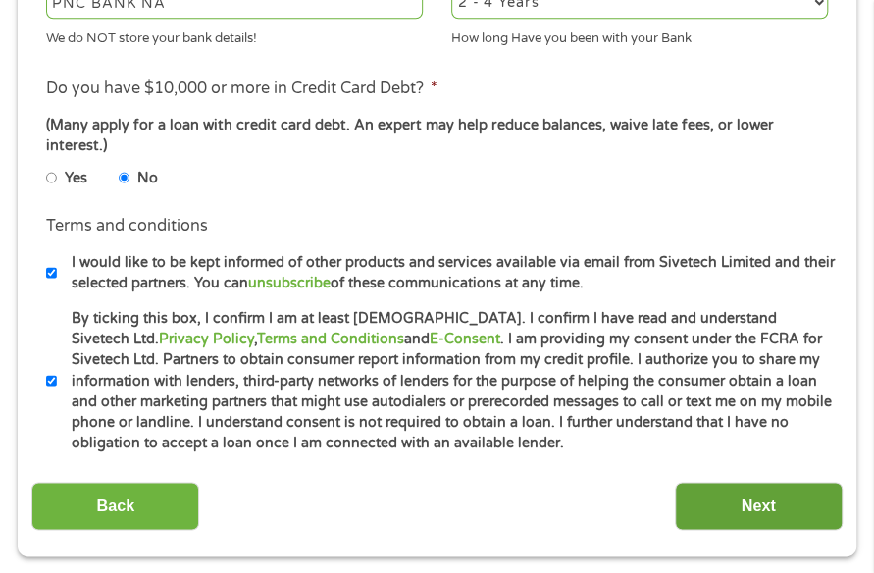
click at [722, 502] on input "Next" at bounding box center [759, 505] width 168 height 48
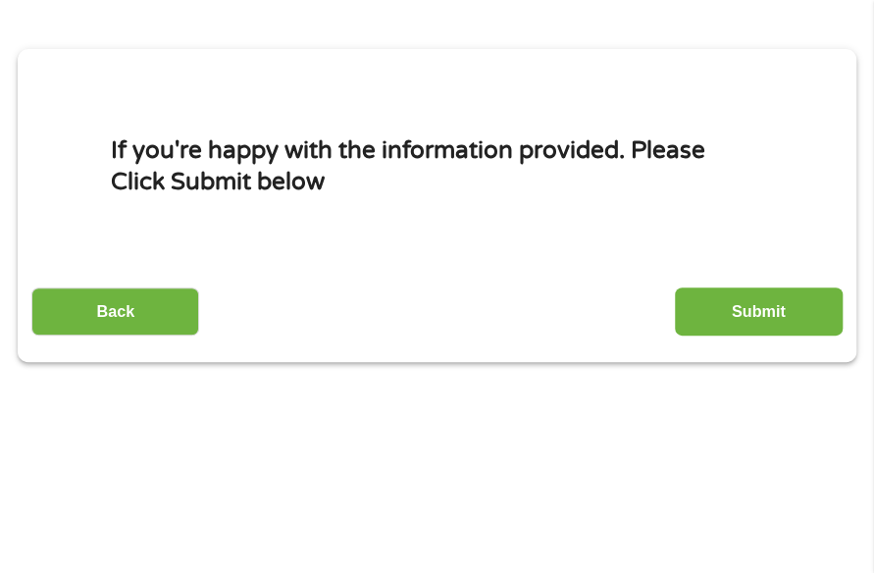
scroll to position [10, 0]
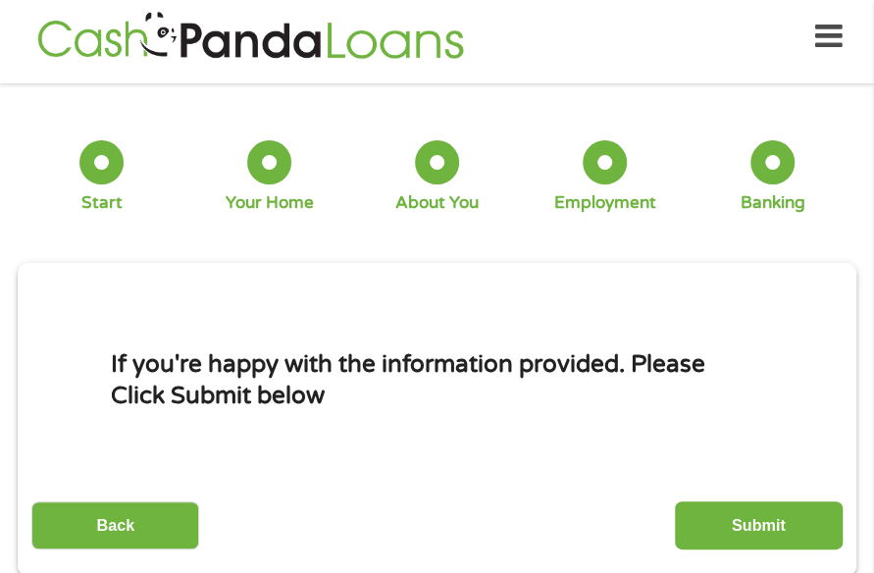
click at [707, 517] on input "Submit" at bounding box center [759, 525] width 168 height 48
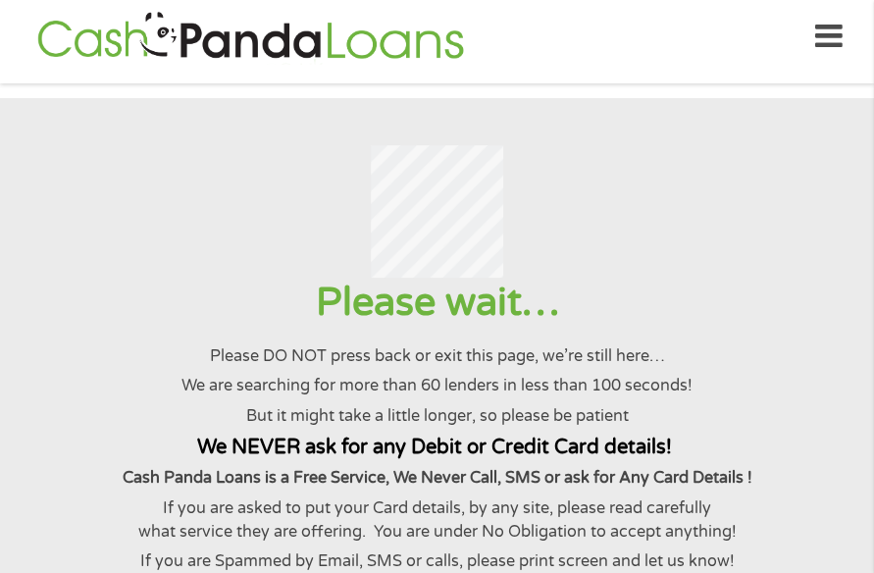
scroll to position [0, 0]
